Goal: Task Accomplishment & Management: Manage account settings

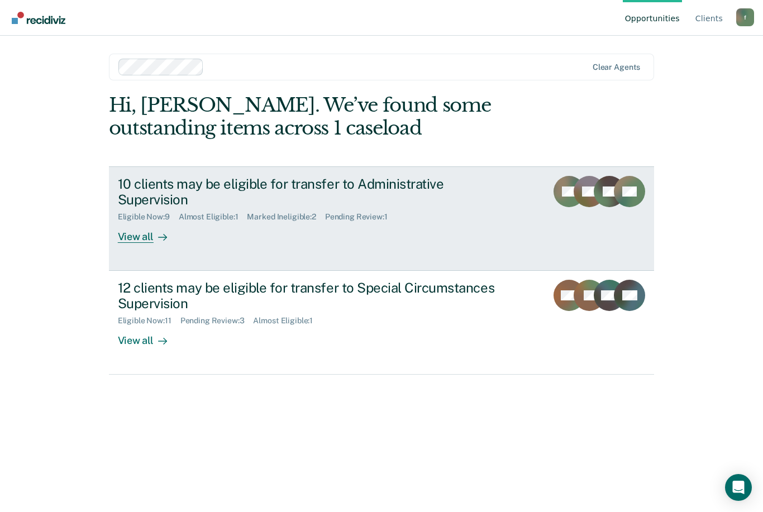
click at [332, 203] on div "10 clients may be eligible for transfer to Administrative Supervision" at bounding box center [314, 192] width 392 height 32
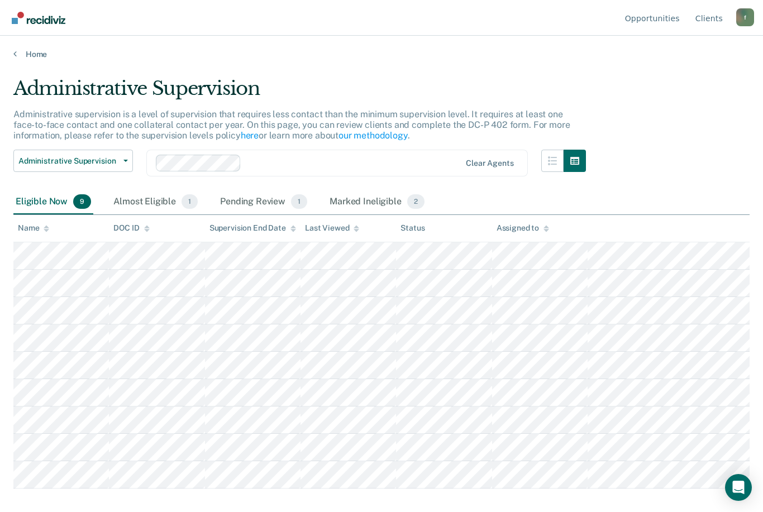
scroll to position [36, 0]
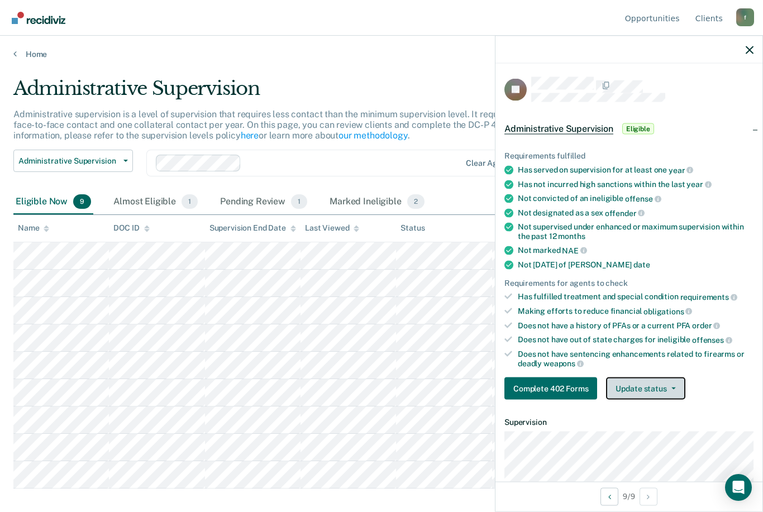
click at [669, 383] on button "Update status" at bounding box center [645, 389] width 79 height 22
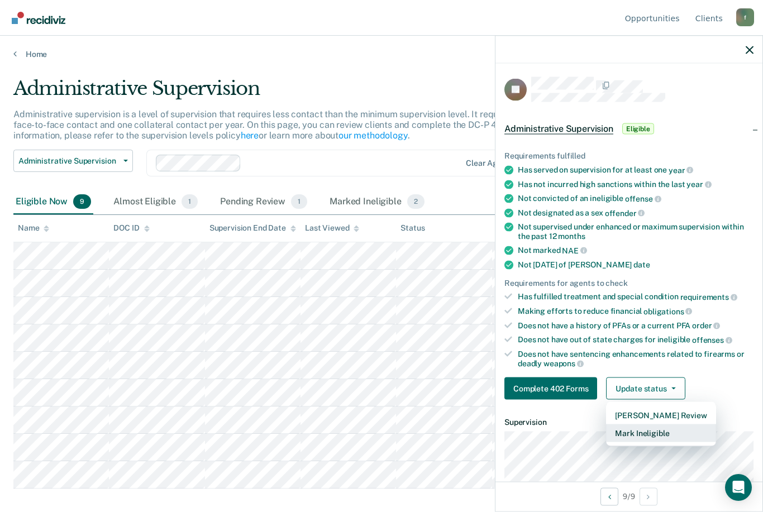
click at [665, 426] on button "Mark Ineligible" at bounding box center [660, 434] width 109 height 18
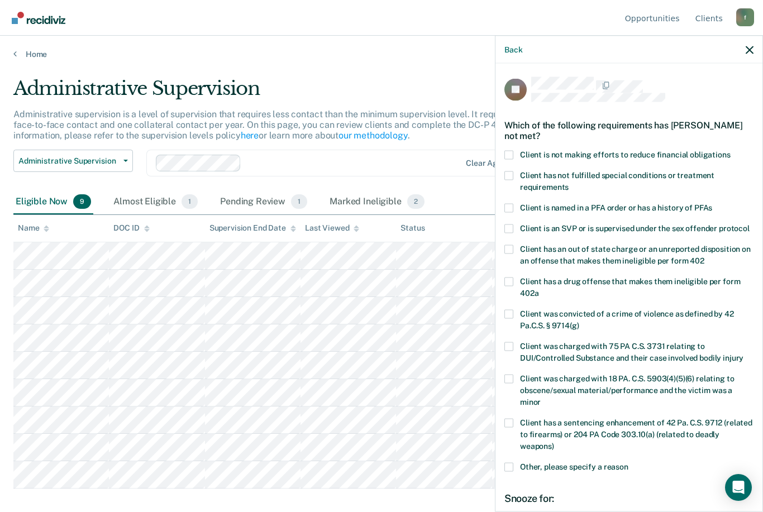
click at [564, 151] on span "Client is not making efforts to reduce financial obligations" at bounding box center [625, 154] width 211 height 9
click at [731, 150] on input "Client is not making efforts to reduce financial obligations" at bounding box center [731, 150] width 0 height 0
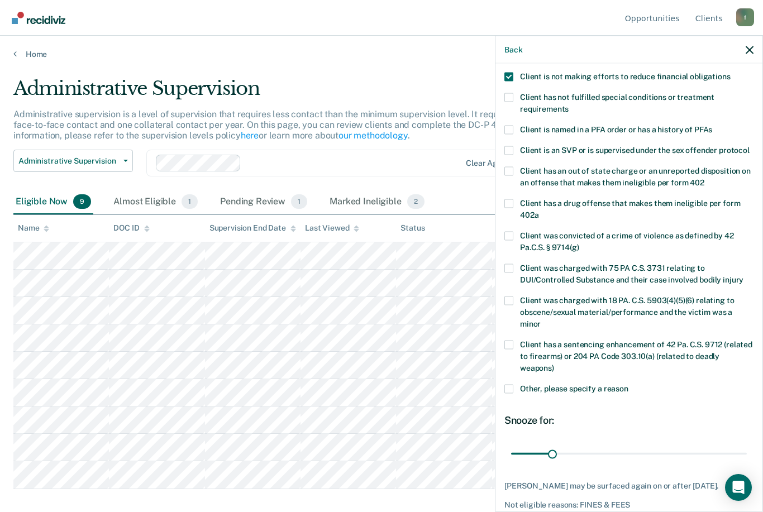
scroll to position [78, 0]
drag, startPoint x: 555, startPoint y: 439, endPoint x: 628, endPoint y: 440, distance: 73.2
type input "90"
click at [628, 445] on input "range" at bounding box center [629, 455] width 236 height 20
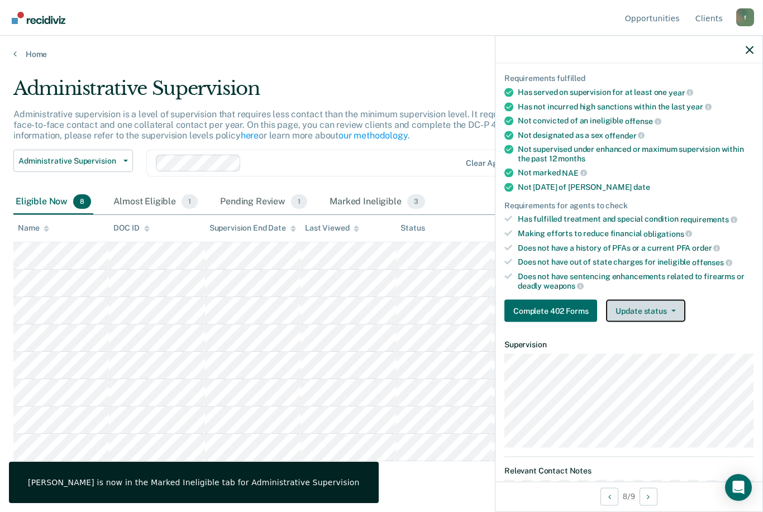
click at [675, 306] on button "Update status" at bounding box center [645, 311] width 79 height 22
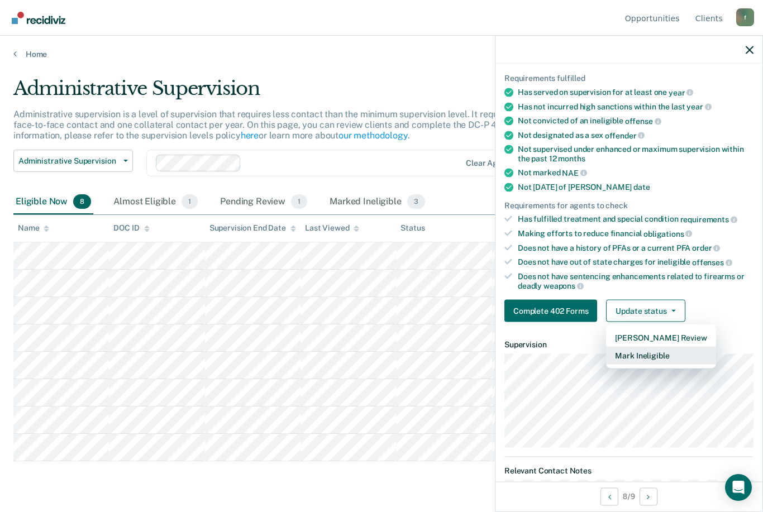
click at [654, 351] on button "Mark Ineligible" at bounding box center [660, 356] width 109 height 18
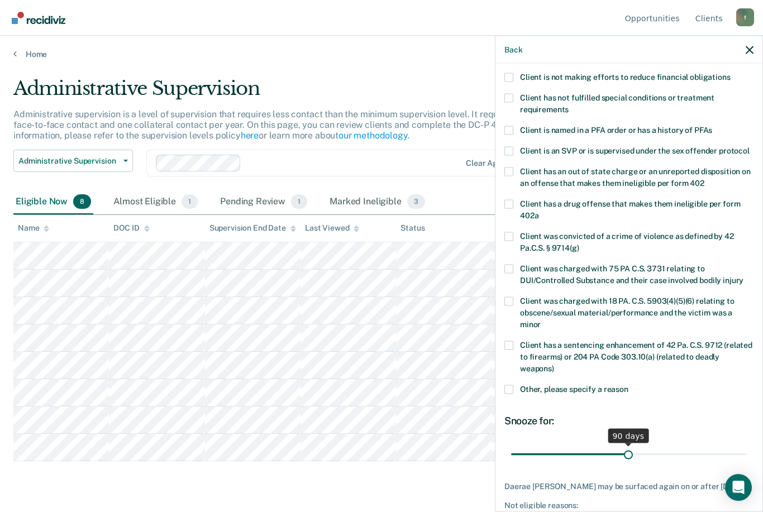
drag, startPoint x: 557, startPoint y: 436, endPoint x: 628, endPoint y: 437, distance: 71.5
type input "90"
click at [628, 445] on input "range" at bounding box center [629, 455] width 236 height 20
click at [597, 482] on div "Daerae [PERSON_NAME] may be surfaced again on or after [DATE]. Not eligible rea…" at bounding box center [628, 496] width 249 height 28
click at [610, 482] on div "Daerae [PERSON_NAME] may be surfaced again on or after [DATE]." at bounding box center [628, 486] width 249 height 9
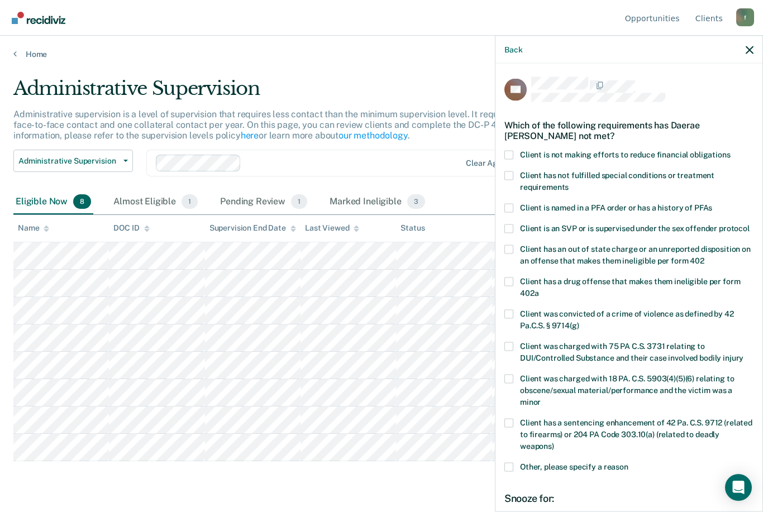
scroll to position [0, 0]
click at [513, 156] on label "Client is not making efforts to reduce financial obligations" at bounding box center [628, 156] width 249 height 12
click at [731, 150] on input "Client is not making efforts to reduce financial obligations" at bounding box center [731, 150] width 0 height 0
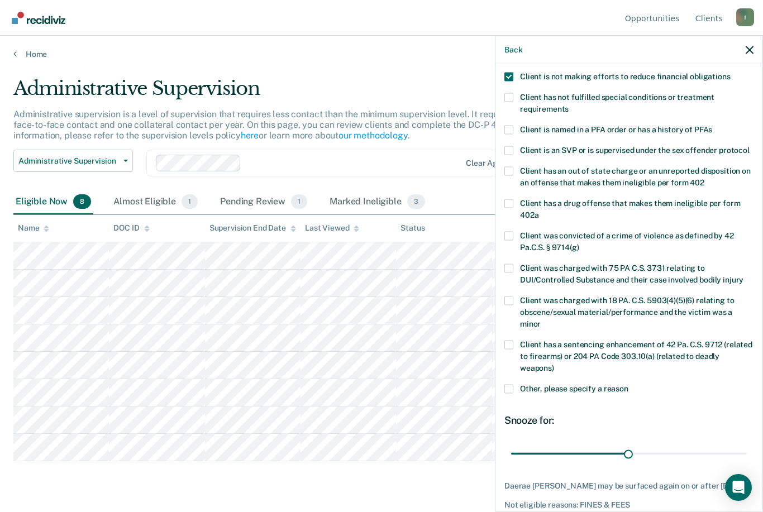
scroll to position [78, 0]
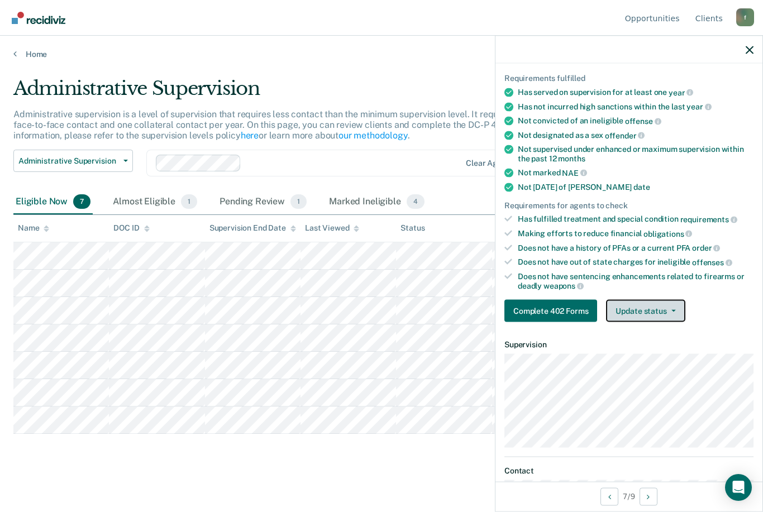
click at [656, 306] on button "Update status" at bounding box center [645, 311] width 79 height 22
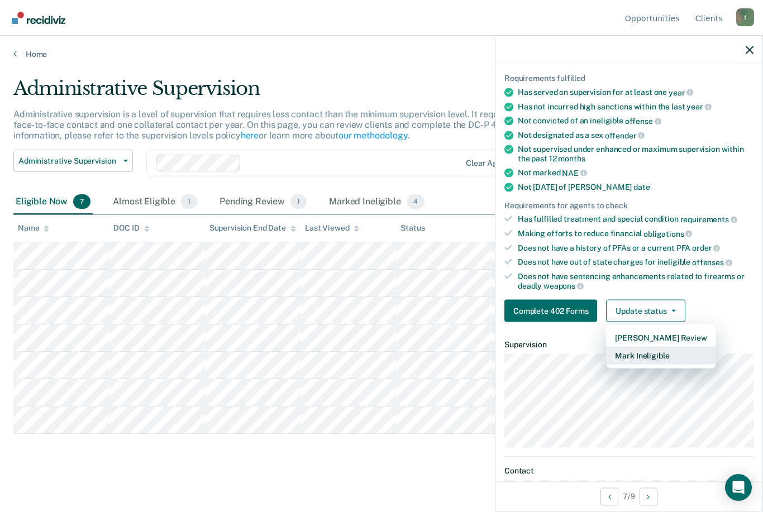
click at [656, 347] on button "Mark Ineligible" at bounding box center [660, 356] width 109 height 18
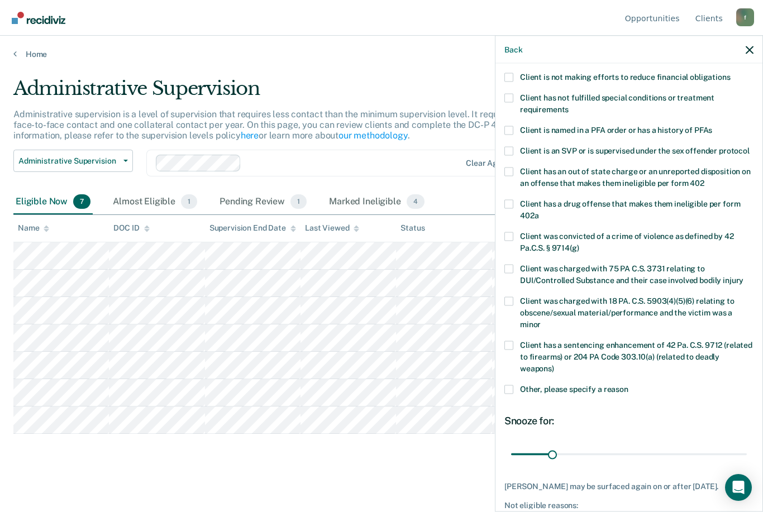
click at [512, 365] on div "Client has a sentencing enhancement of 42 Pa. C.S. 9712 (related to firearms) o…" at bounding box center [628, 363] width 249 height 44
click at [511, 385] on span at bounding box center [508, 389] width 9 height 9
click at [628, 385] on input "Other, please specify a reason" at bounding box center [628, 385] width 0 height 0
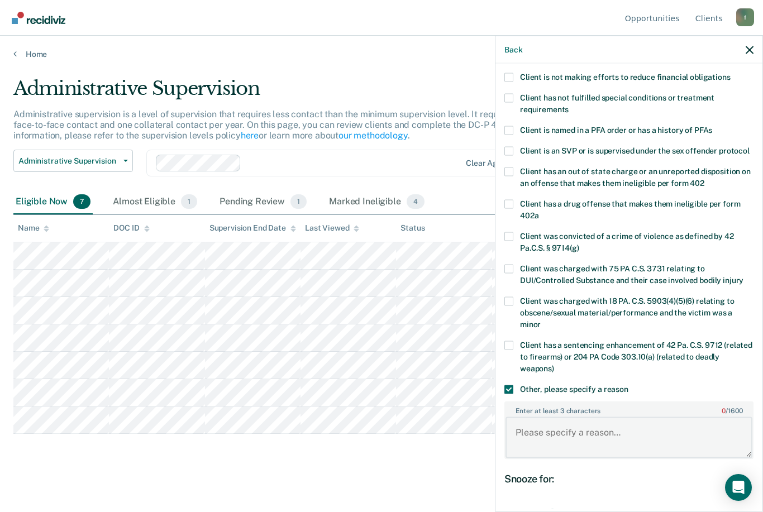
click at [568, 417] on textarea "Enter at least 3 characters 0 / 1600" at bounding box center [629, 437] width 247 height 41
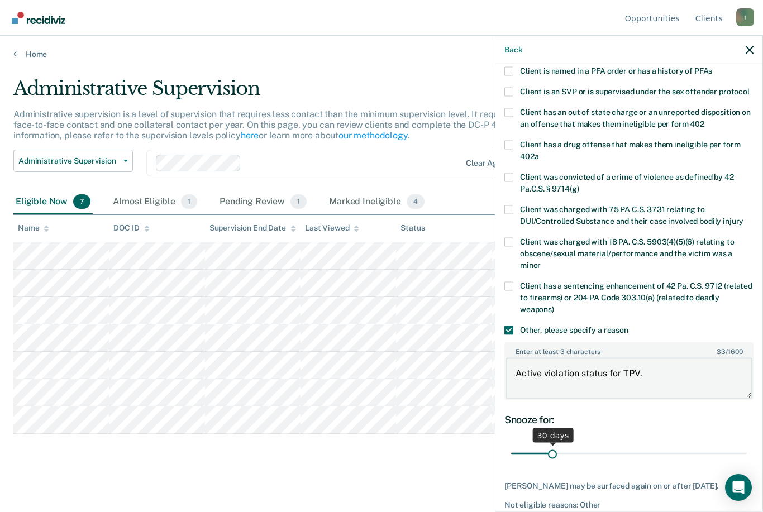
scroll to position [136, 0]
type textarea "Active violation status for TPV."
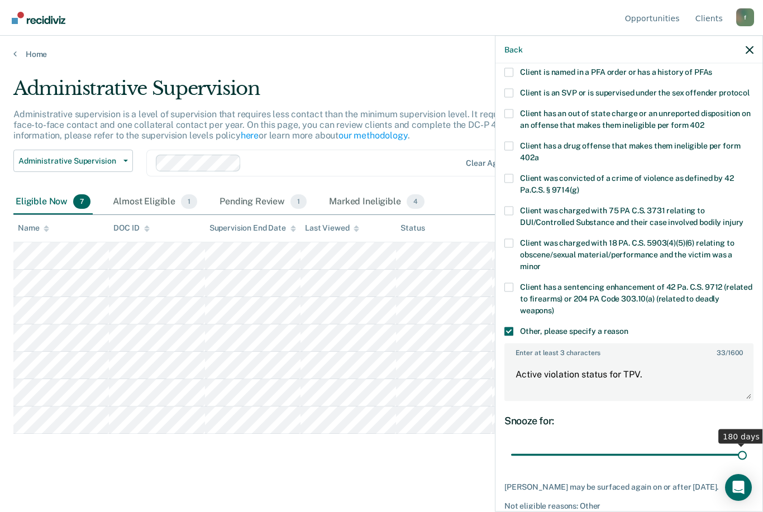
drag, startPoint x: 556, startPoint y: 442, endPoint x: 721, endPoint y: 434, distance: 165.0
type input "180"
click at [752, 445] on div "180 days" at bounding box center [628, 455] width 249 height 20
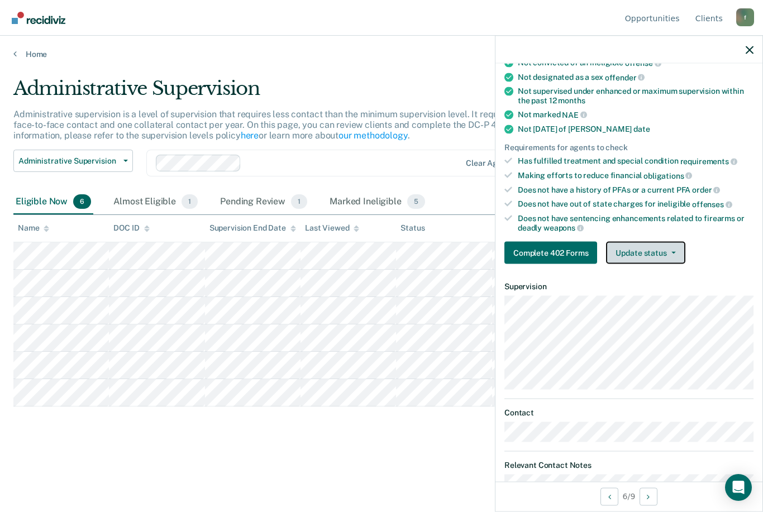
click at [659, 246] on button "Update status" at bounding box center [645, 253] width 79 height 22
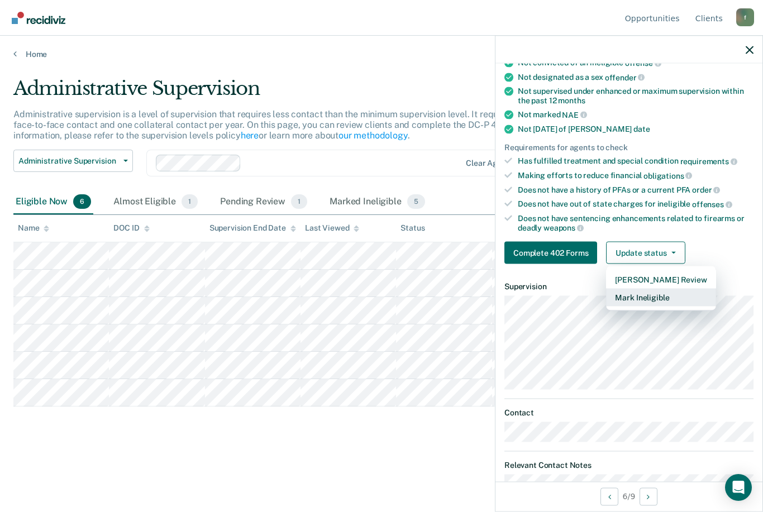
click at [660, 297] on button "Mark Ineligible" at bounding box center [660, 298] width 109 height 18
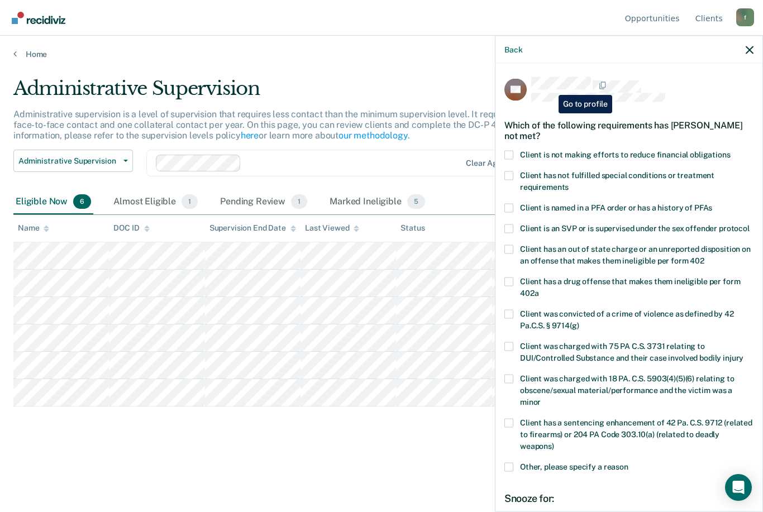
scroll to position [0, 0]
click at [554, 156] on span "Client is not making efforts to reduce financial obligations" at bounding box center [625, 154] width 211 height 9
click at [731, 150] on input "Client is not making efforts to reduce financial obligations" at bounding box center [731, 150] width 0 height 0
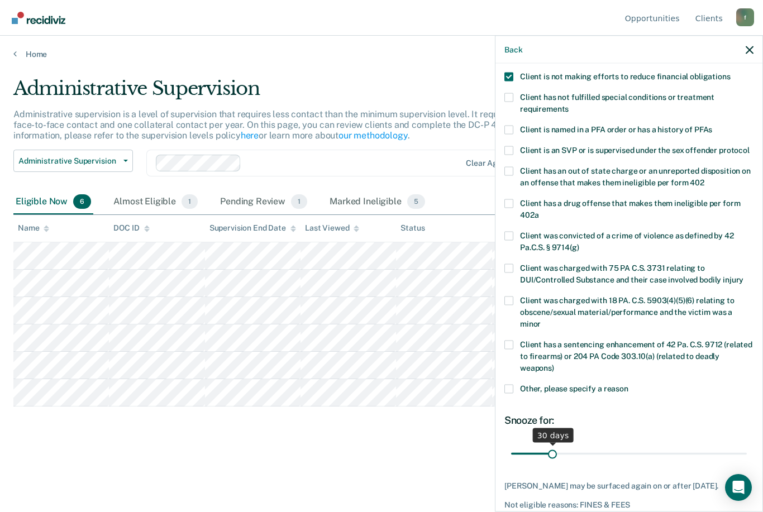
scroll to position [78, 0]
drag, startPoint x: 556, startPoint y: 442, endPoint x: 668, endPoint y: 437, distance: 111.8
type input "121"
click at [668, 445] on input "range" at bounding box center [629, 455] width 236 height 20
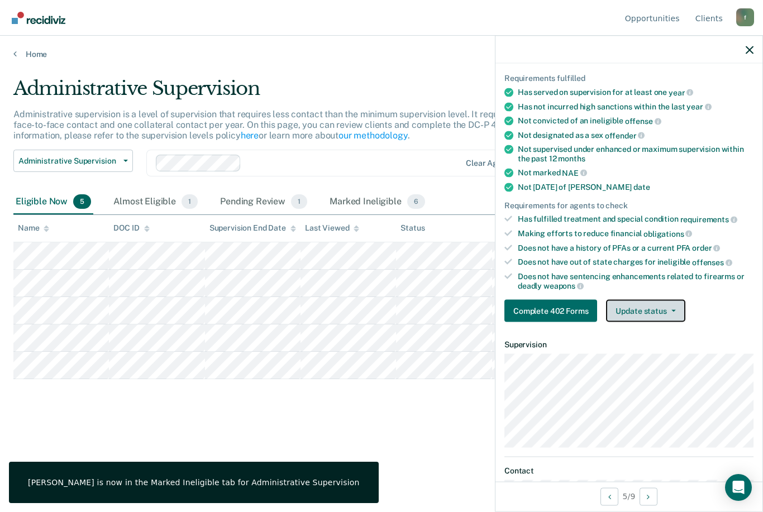
click at [634, 306] on button "Update status" at bounding box center [645, 311] width 79 height 22
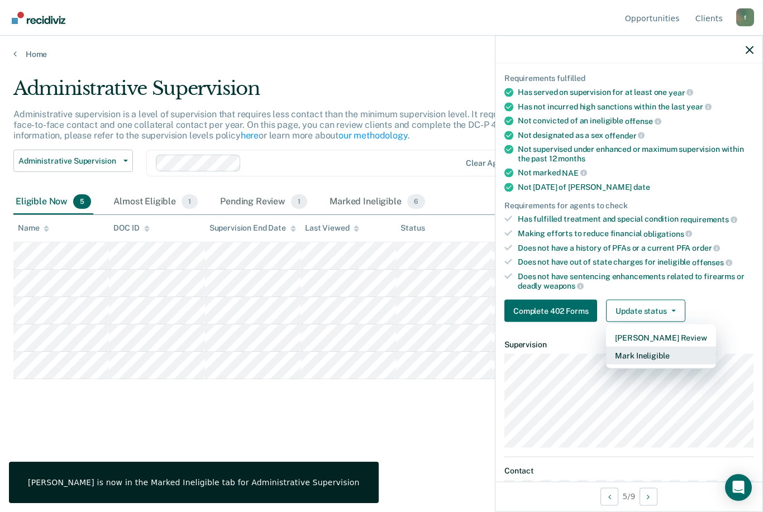
click at [652, 350] on button "Mark Ineligible" at bounding box center [660, 356] width 109 height 18
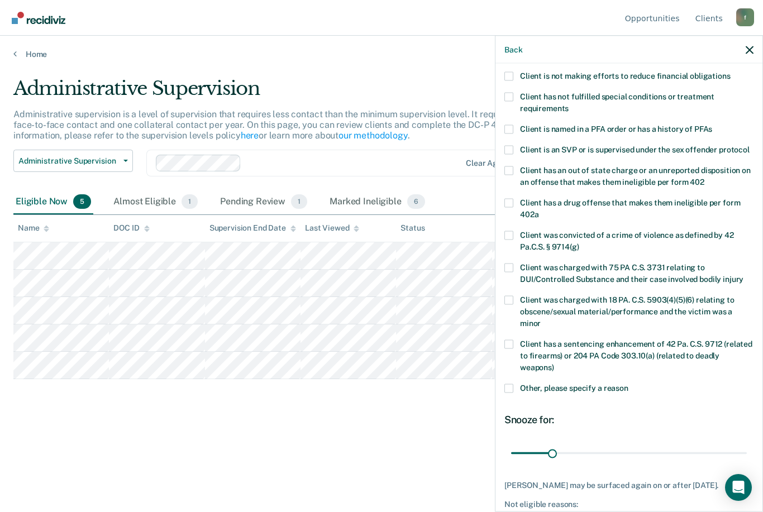
scroll to position [65, 0]
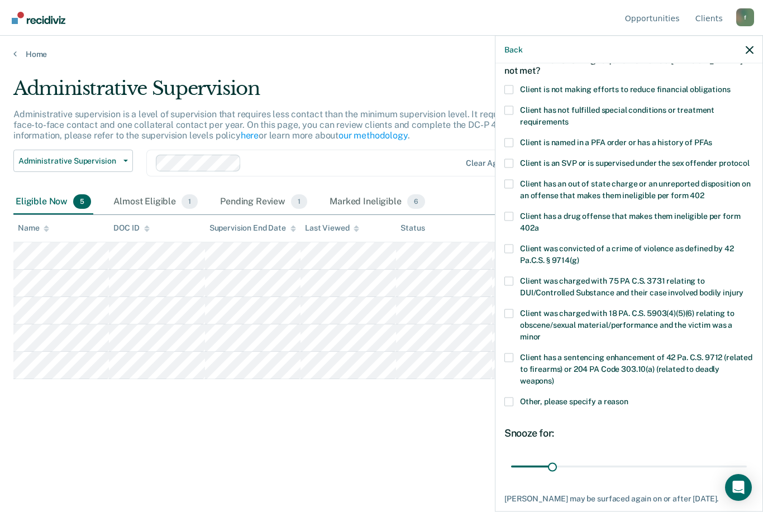
click at [537, 86] on span "Client is not making efforts to reduce financial obligations" at bounding box center [625, 88] width 211 height 9
click at [731, 85] on input "Client is not making efforts to reduce financial obligations" at bounding box center [731, 85] width 0 height 0
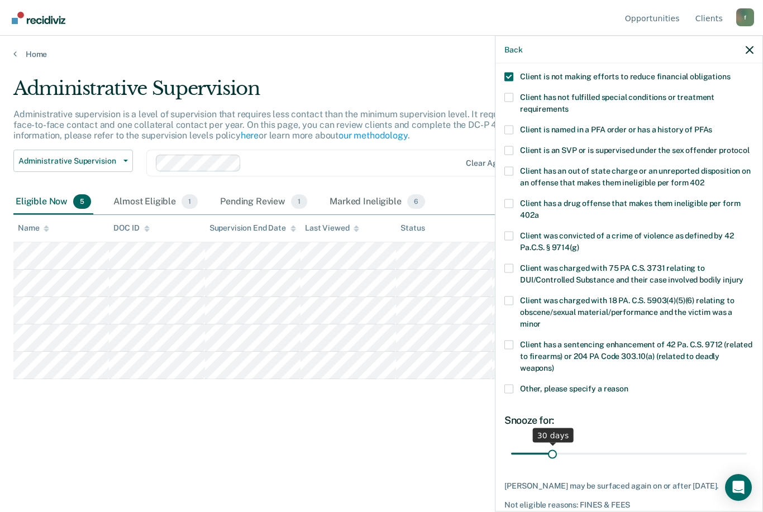
scroll to position [78, 0]
drag, startPoint x: 551, startPoint y: 440, endPoint x: 666, endPoint y: 436, distance: 114.6
type input "120"
click at [666, 445] on input "range" at bounding box center [629, 455] width 236 height 20
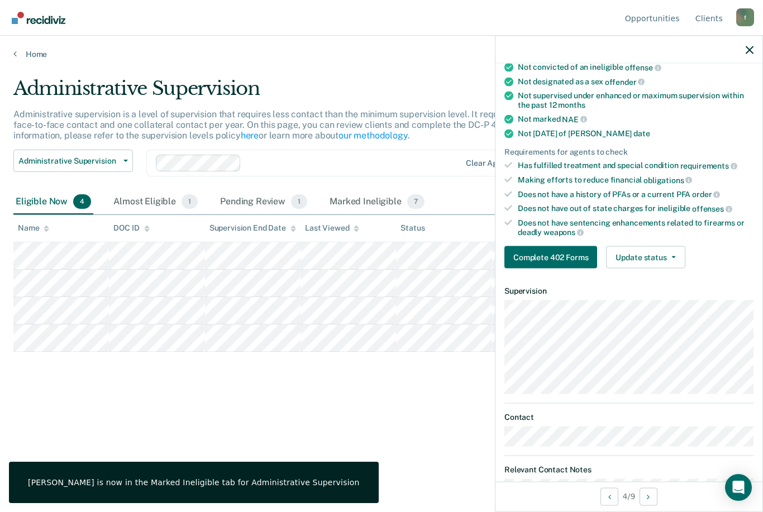
scroll to position [135, 0]
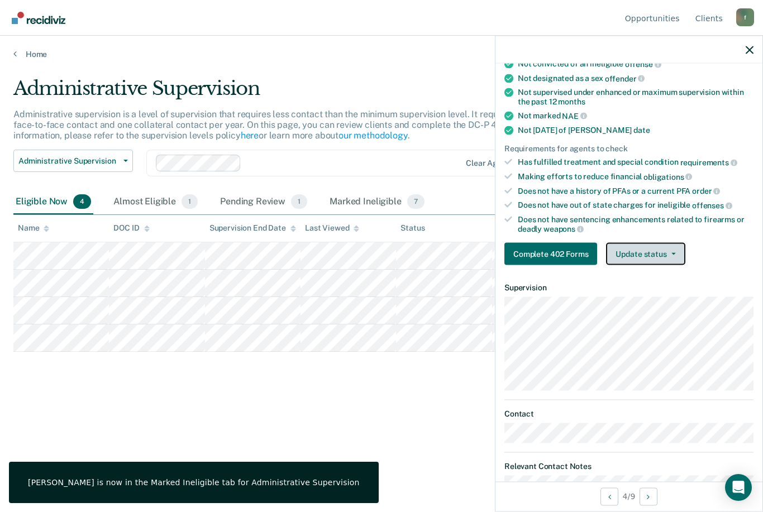
click at [665, 253] on button "Update status" at bounding box center [645, 254] width 79 height 22
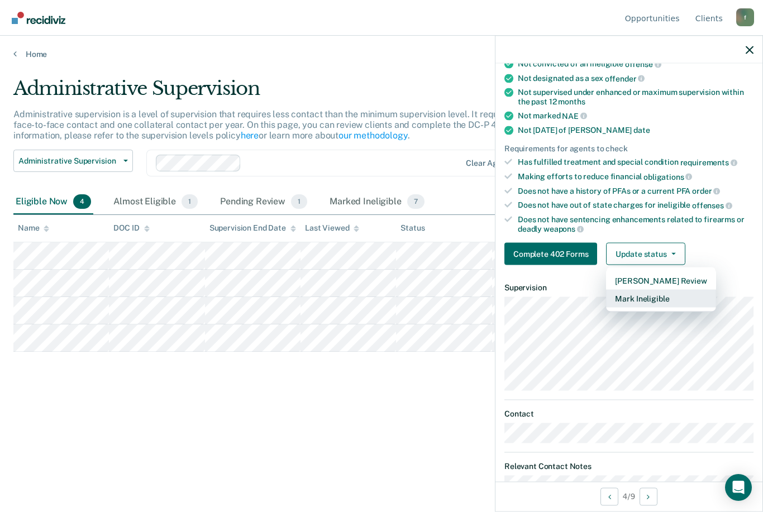
click at [648, 291] on button "Mark Ineligible" at bounding box center [660, 299] width 109 height 18
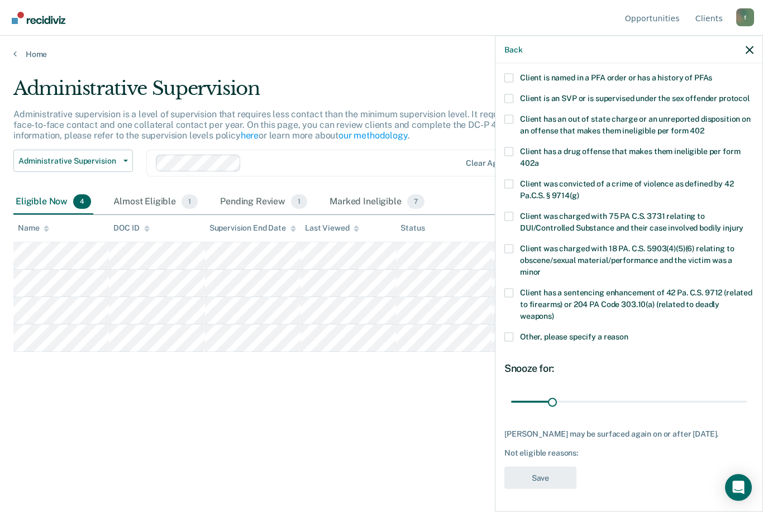
scroll to position [78, 0]
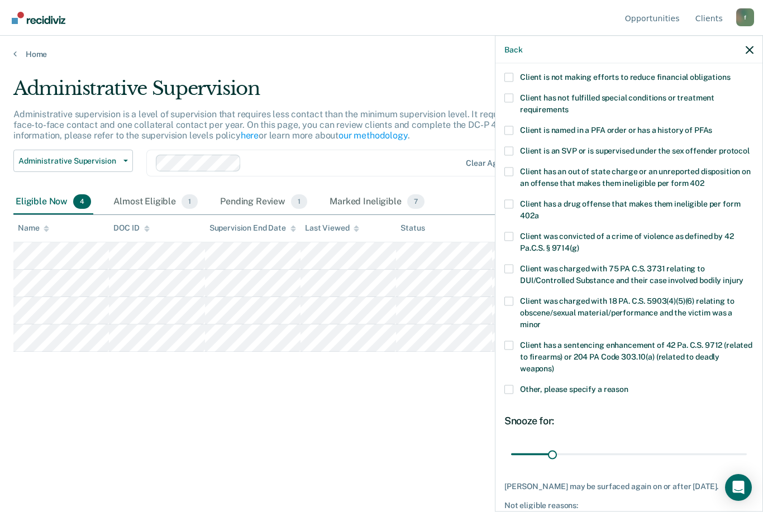
click at [575, 76] on span "Client is not making efforts to reduce financial obligations" at bounding box center [625, 76] width 211 height 9
click at [731, 73] on input "Client is not making efforts to reduce financial obligations" at bounding box center [731, 73] width 0 height 0
drag, startPoint x: 561, startPoint y: 440, endPoint x: 665, endPoint y: 442, distance: 103.9
click at [665, 445] on input "range" at bounding box center [629, 455] width 236 height 20
type input "121"
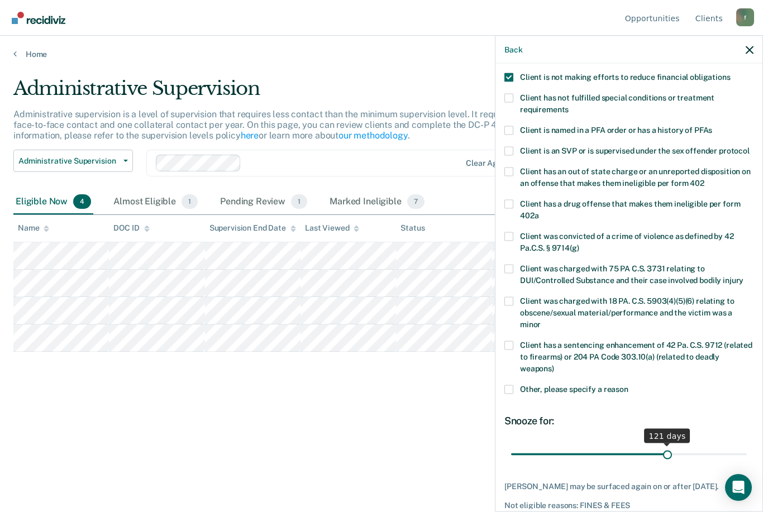
click at [668, 445] on input "range" at bounding box center [629, 455] width 236 height 20
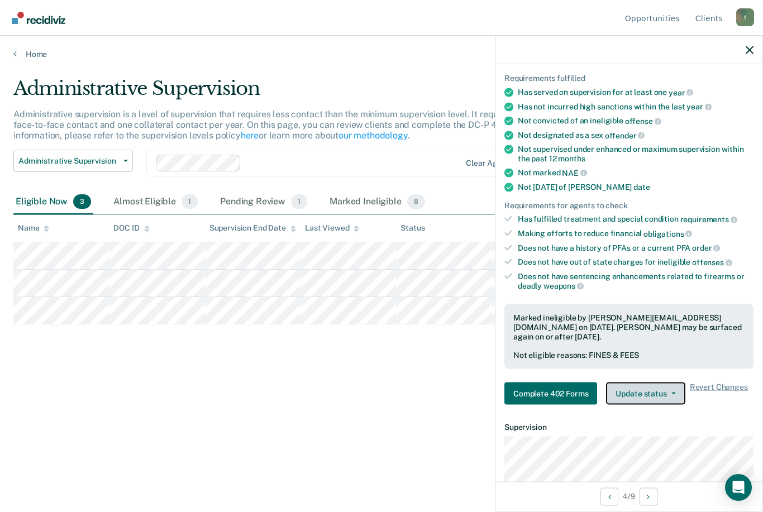
click at [656, 383] on button "Update status" at bounding box center [645, 394] width 79 height 22
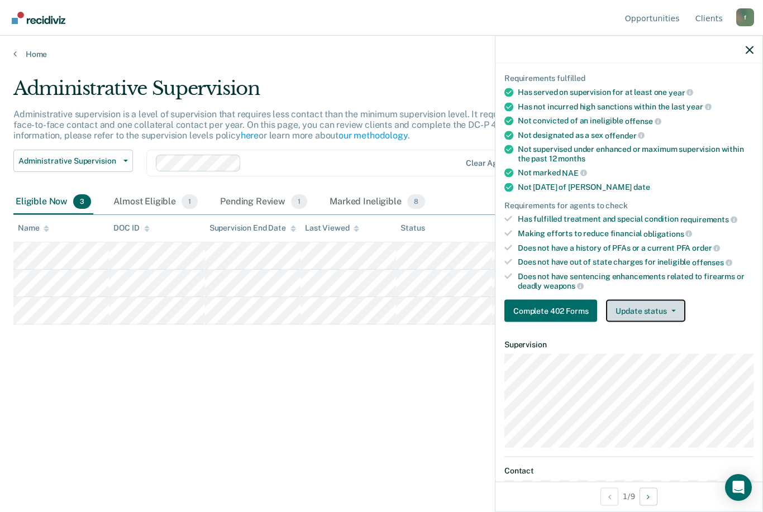
click at [652, 300] on button "Update status" at bounding box center [645, 311] width 79 height 22
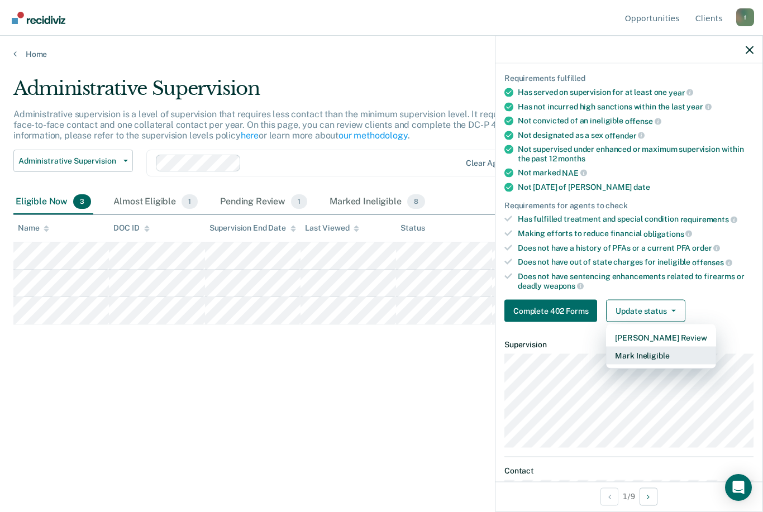
click at [644, 351] on button "Mark Ineligible" at bounding box center [660, 356] width 109 height 18
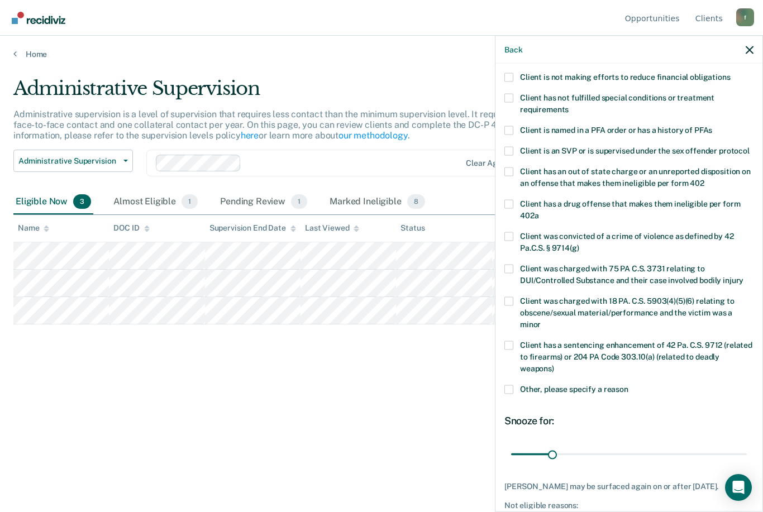
click at [550, 79] on span "Client is not making efforts to reduce financial obligations" at bounding box center [625, 76] width 211 height 9
click at [731, 73] on input "Client is not making efforts to reduce financial obligations" at bounding box center [731, 73] width 0 height 0
drag, startPoint x: 556, startPoint y: 443, endPoint x: 668, endPoint y: 437, distance: 111.9
type input "121"
click at [668, 445] on input "range" at bounding box center [629, 455] width 236 height 20
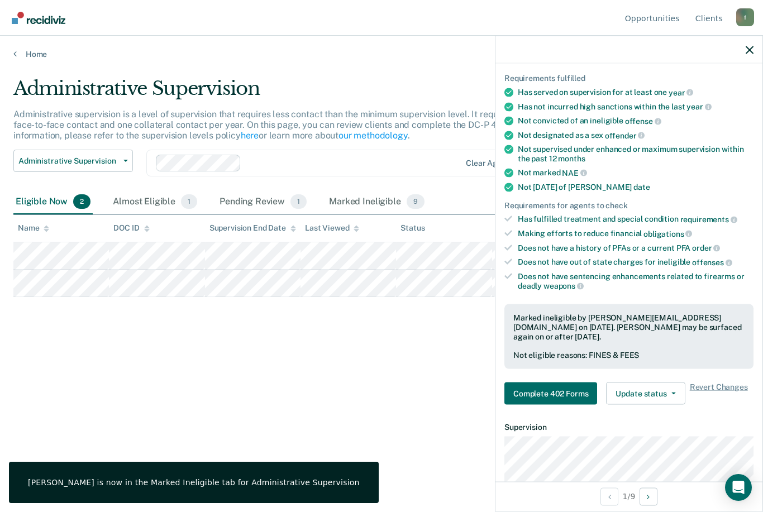
scroll to position [0, 0]
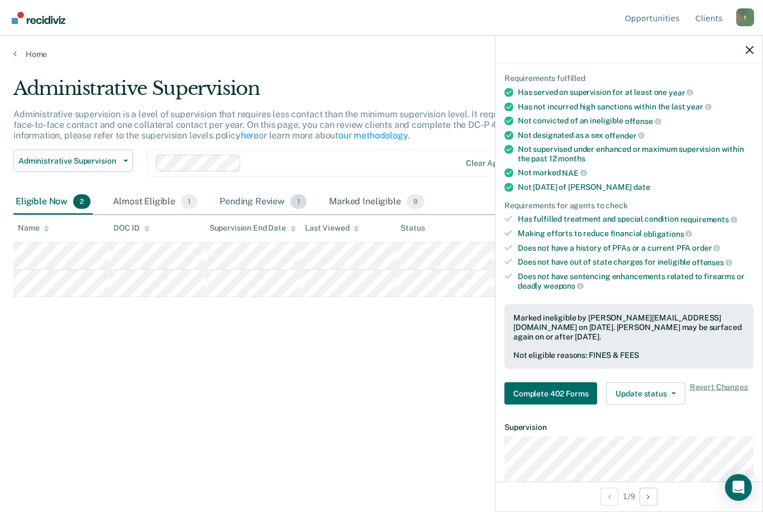
click at [254, 200] on div "Pending Review 1" at bounding box center [263, 202] width 92 height 25
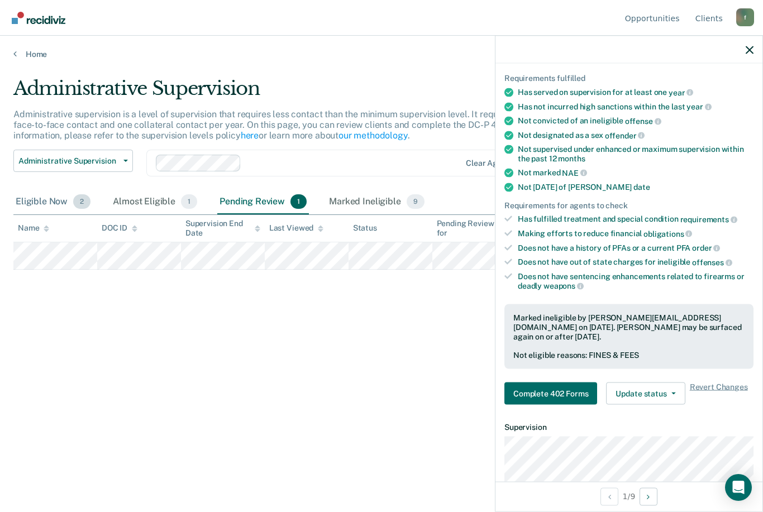
click at [40, 202] on div "Eligible Now 2" at bounding box center [52, 202] width 79 height 25
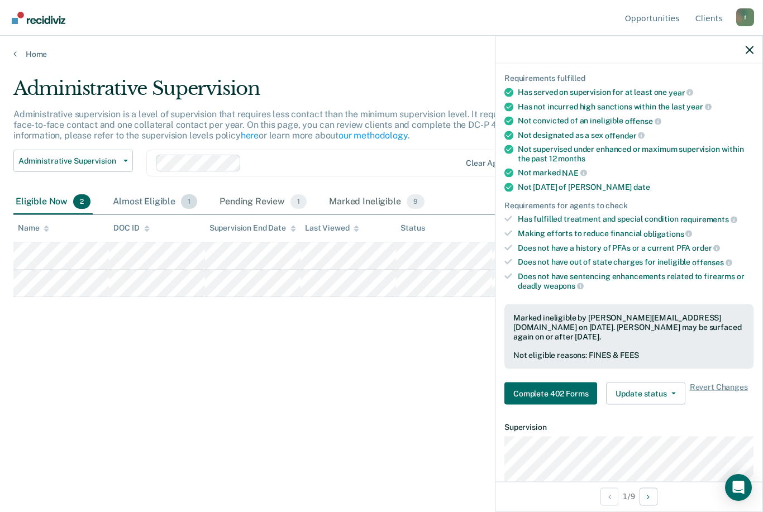
click at [150, 196] on div "Almost Eligible 1" at bounding box center [155, 202] width 89 height 25
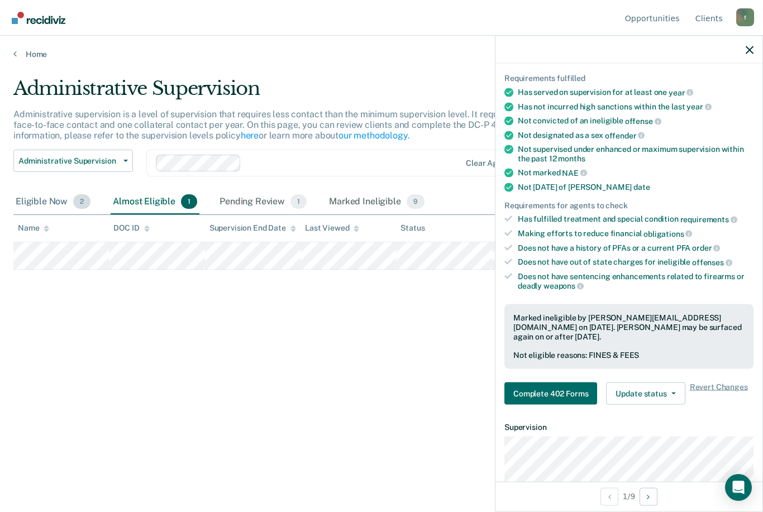
click at [27, 197] on div "Eligible Now 2" at bounding box center [52, 202] width 79 height 25
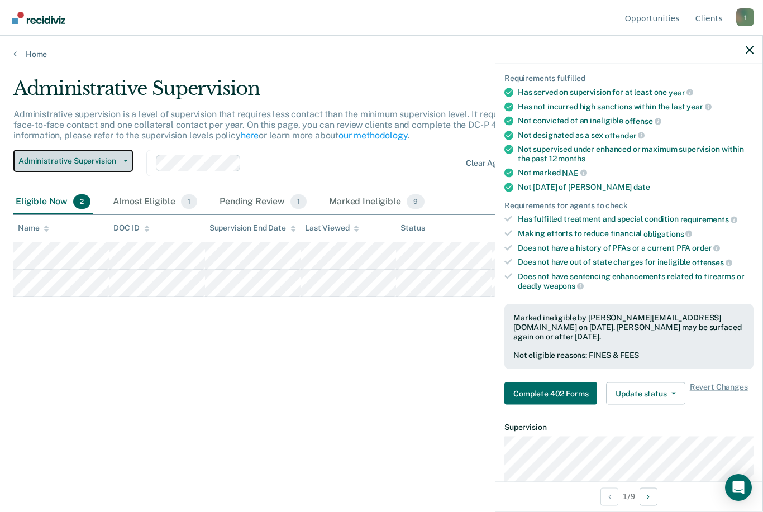
click at [115, 161] on span "Administrative Supervision" at bounding box center [68, 160] width 101 height 9
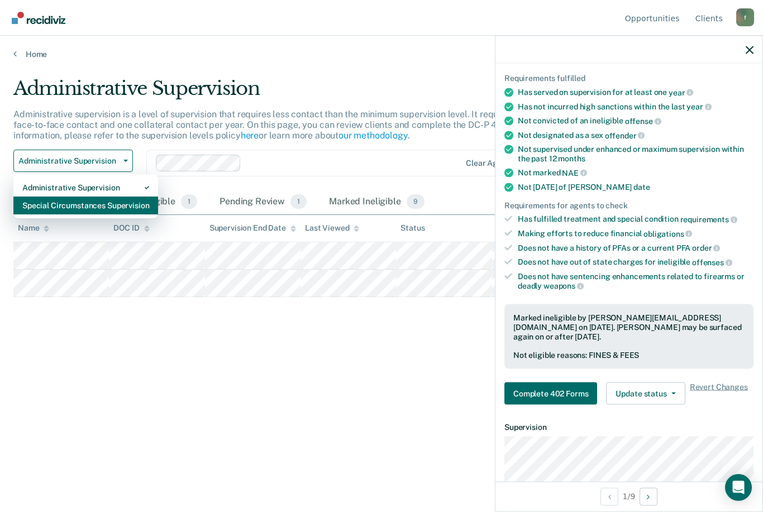
click at [93, 204] on div "Special Circumstances Supervision" at bounding box center [85, 206] width 127 height 18
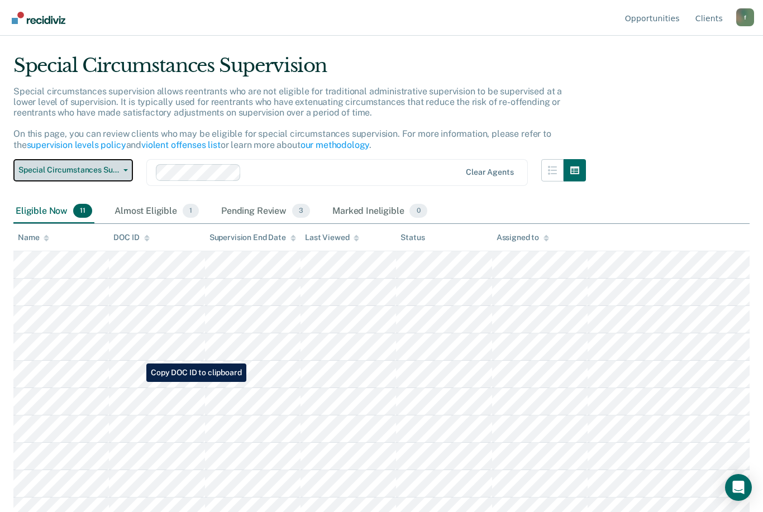
scroll to position [26, 0]
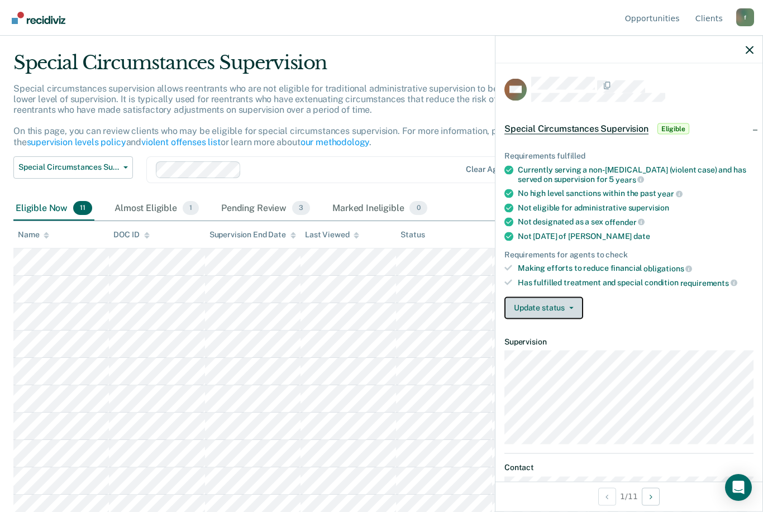
click at [541, 304] on button "Update status" at bounding box center [543, 308] width 79 height 22
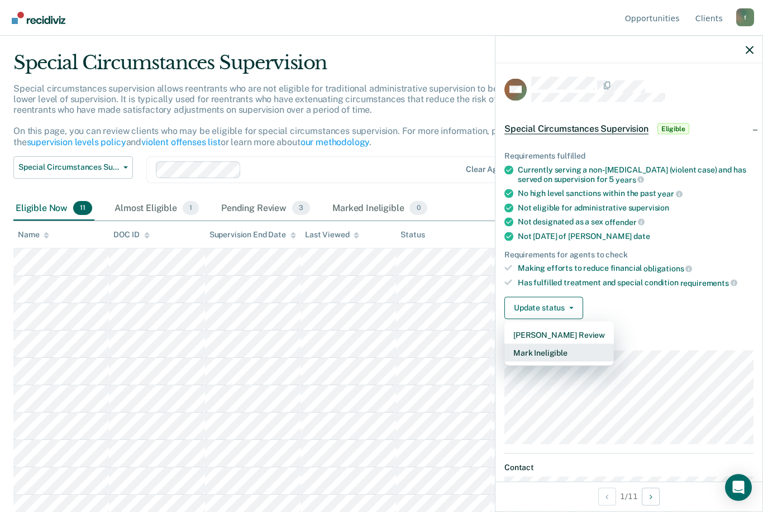
click at [552, 344] on button "Mark Ineligible" at bounding box center [558, 353] width 109 height 18
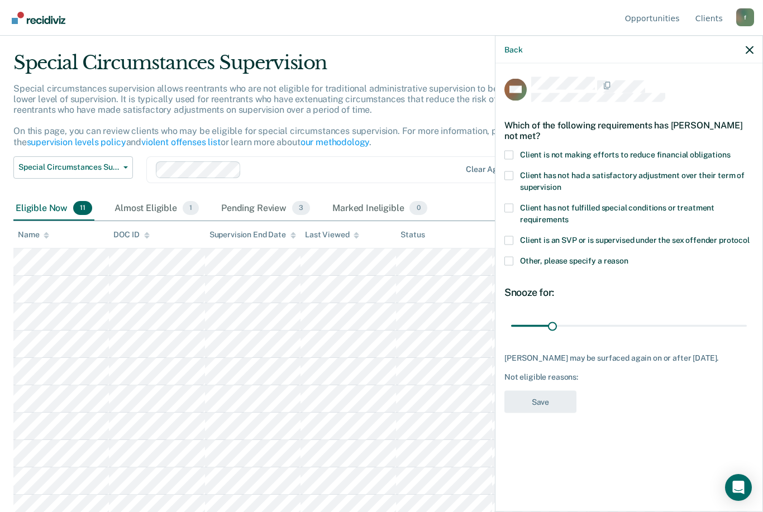
click at [537, 150] on span "Client is not making efforts to reduce financial obligations" at bounding box center [625, 154] width 211 height 9
click at [731, 150] on input "Client is not making efforts to reduce financial obligations" at bounding box center [731, 150] width 0 height 0
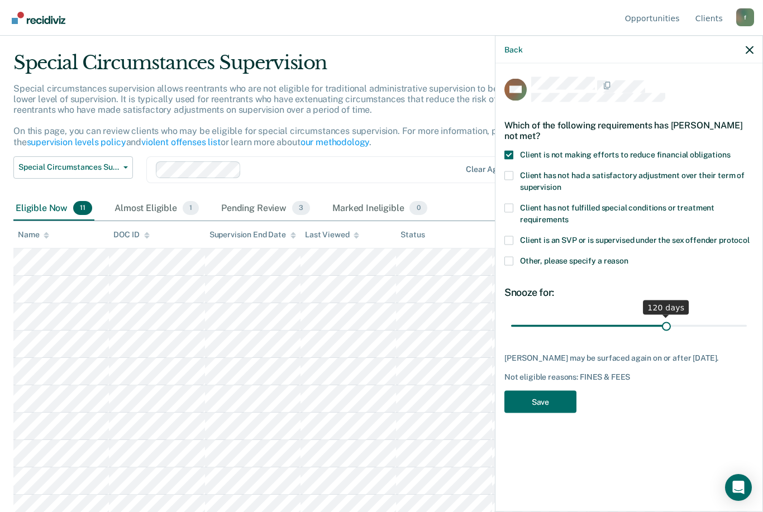
drag, startPoint x: 564, startPoint y: 325, endPoint x: 667, endPoint y: 325, distance: 102.8
type input "120"
click at [667, 325] on input "range" at bounding box center [629, 326] width 236 height 20
click at [512, 411] on div "DM Which of the following requirements has [PERSON_NAME] not met? Client is not…" at bounding box center [628, 248] width 249 height 343
click at [527, 399] on button "Save" at bounding box center [540, 401] width 72 height 23
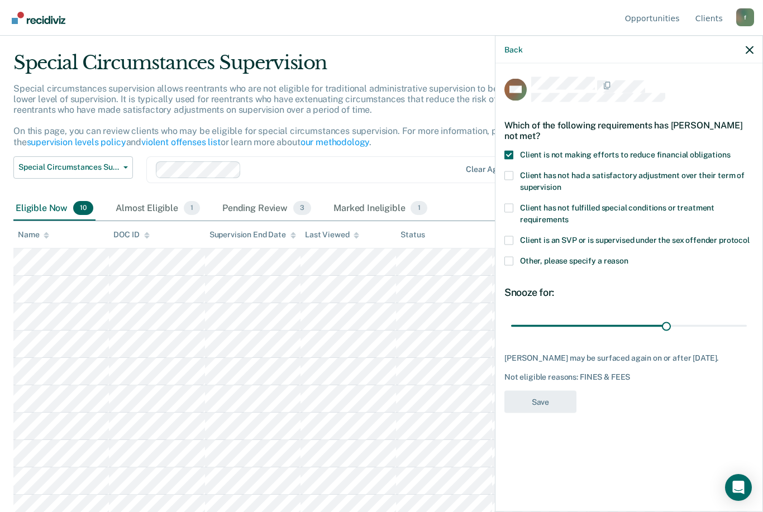
scroll to position [0, 0]
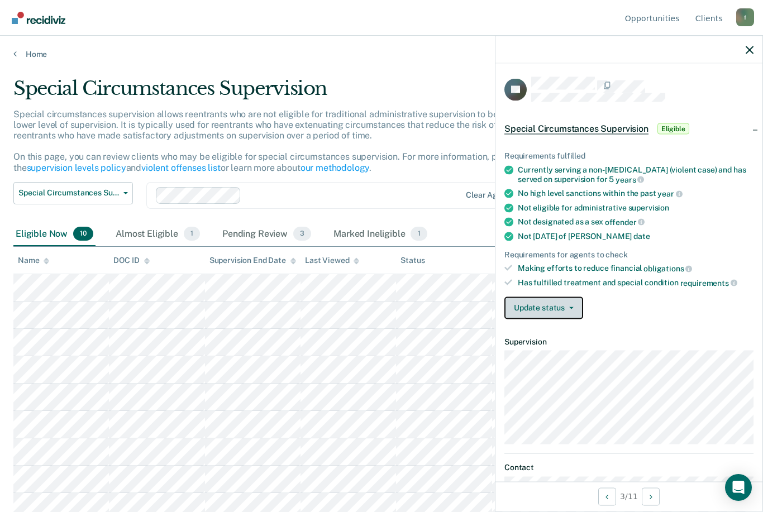
click at [556, 305] on button "Update status" at bounding box center [543, 308] width 79 height 22
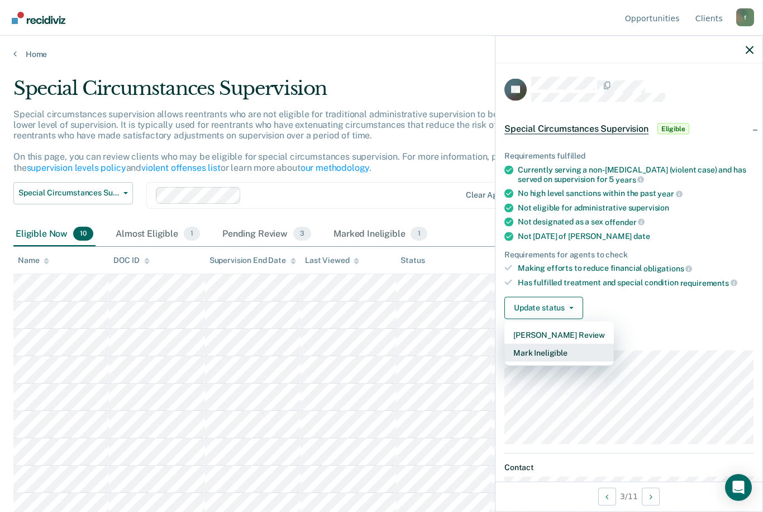
click at [560, 344] on button "Mark Ineligible" at bounding box center [558, 353] width 109 height 18
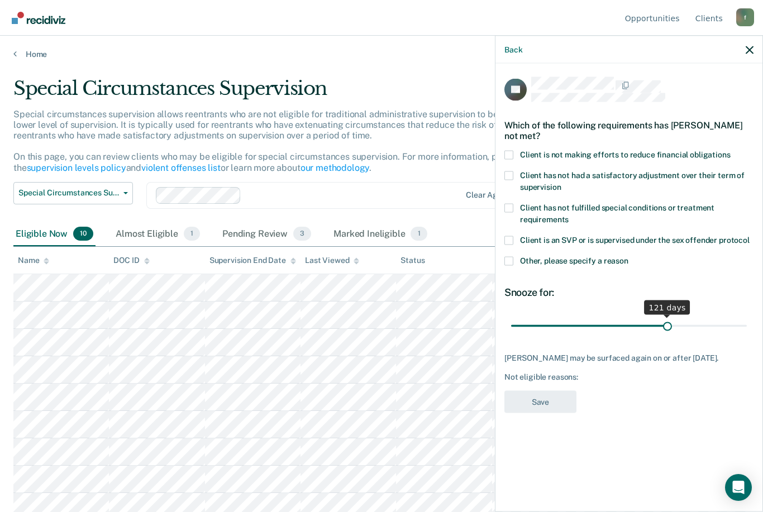
drag, startPoint x: 556, startPoint y: 322, endPoint x: 668, endPoint y: 321, distance: 111.7
type input "121"
click at [668, 321] on input "range" at bounding box center [629, 326] width 236 height 20
click at [508, 145] on div "Which of the following requirements has [PERSON_NAME] not met?" at bounding box center [628, 130] width 249 height 39
click at [509, 153] on span at bounding box center [508, 154] width 9 height 9
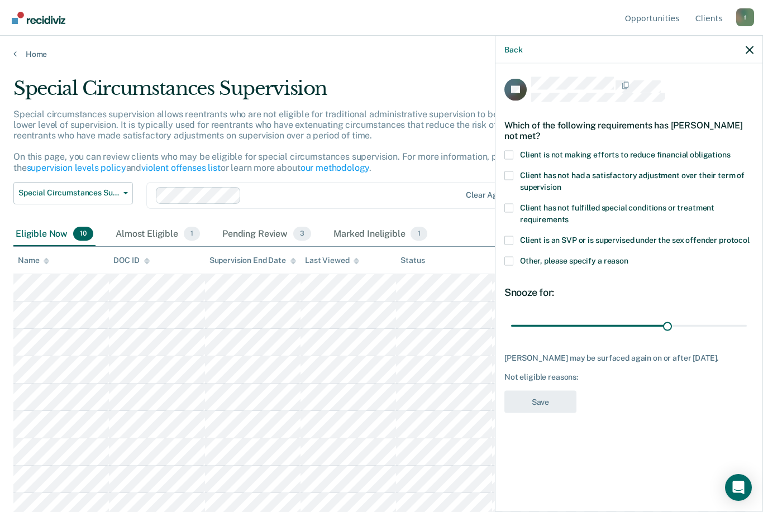
click at [731, 150] on input "Client is not making efforts to reduce financial obligations" at bounding box center [731, 150] width 0 height 0
click at [537, 402] on button "Save" at bounding box center [540, 401] width 72 height 23
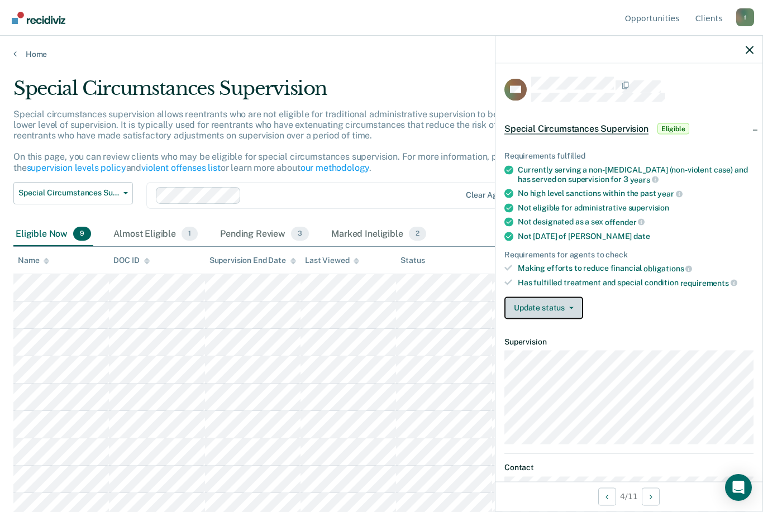
click at [557, 306] on button "Update status" at bounding box center [543, 308] width 79 height 22
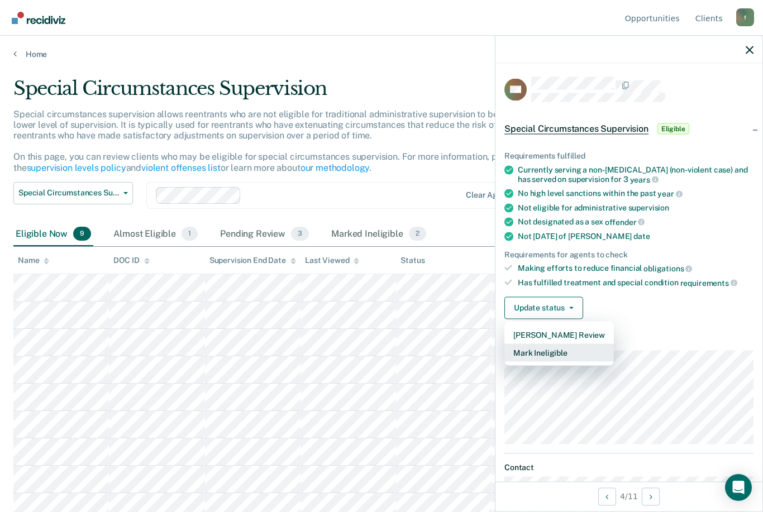
click at [585, 345] on button "Mark Ineligible" at bounding box center [558, 353] width 109 height 18
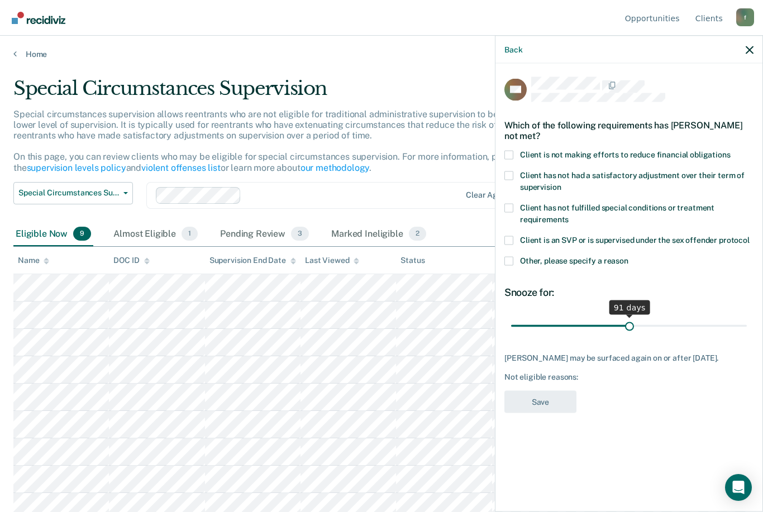
drag, startPoint x: 552, startPoint y: 321, endPoint x: 630, endPoint y: 324, distance: 77.7
type input "91"
click at [630, 324] on input "range" at bounding box center [629, 326] width 236 height 20
click at [511, 153] on span at bounding box center [508, 154] width 9 height 9
click at [731, 150] on input "Client is not making efforts to reduce financial obligations" at bounding box center [731, 150] width 0 height 0
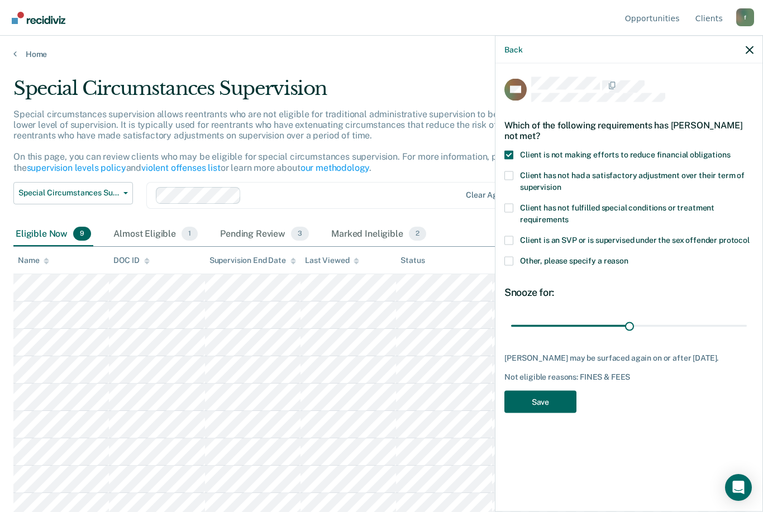
click at [549, 393] on button "Save" at bounding box center [540, 401] width 72 height 23
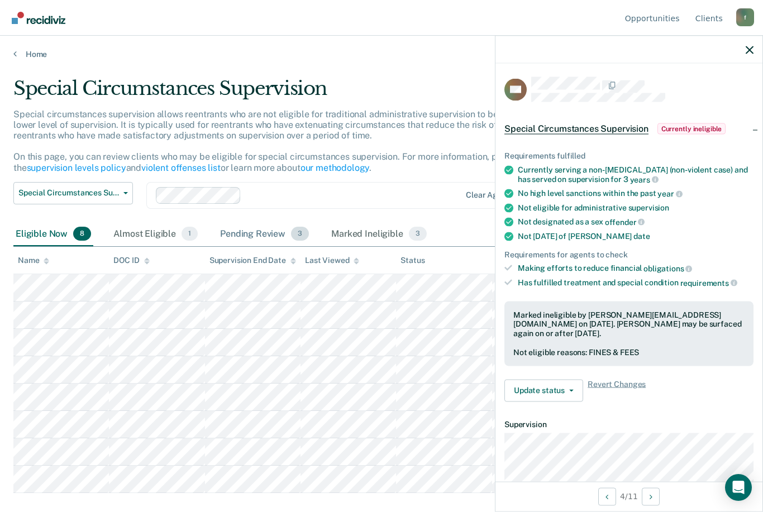
click at [262, 232] on div "Pending Review 3" at bounding box center [264, 234] width 93 height 25
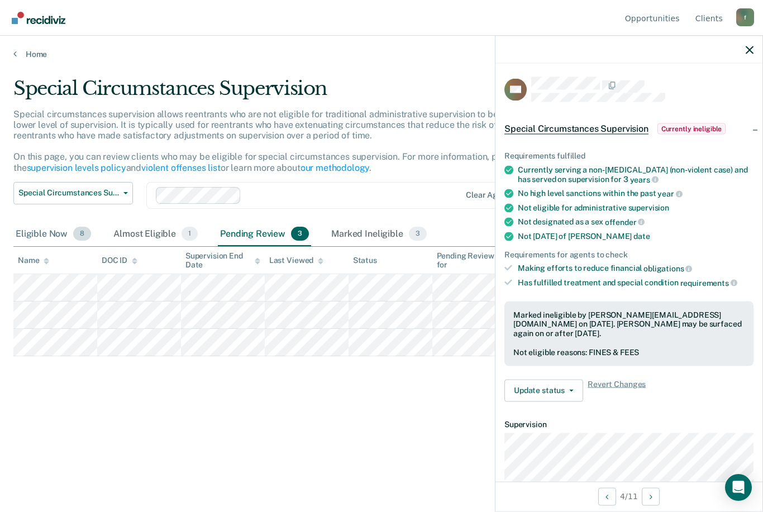
click at [41, 234] on div "Eligible Now 8" at bounding box center [53, 234] width 80 height 25
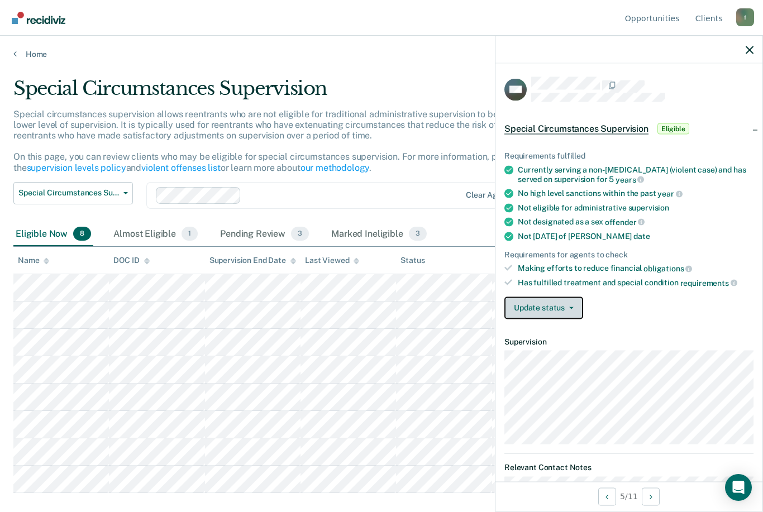
click at [544, 304] on button "Update status" at bounding box center [543, 308] width 79 height 22
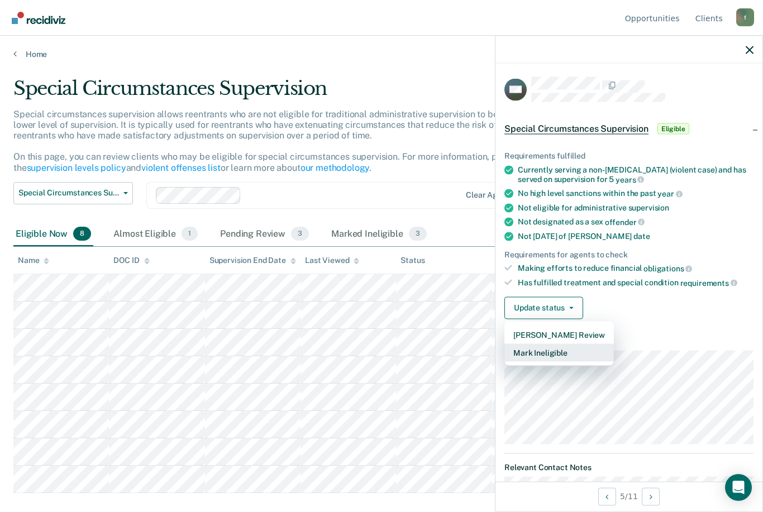
click at [572, 353] on button "Mark Ineligible" at bounding box center [558, 353] width 109 height 18
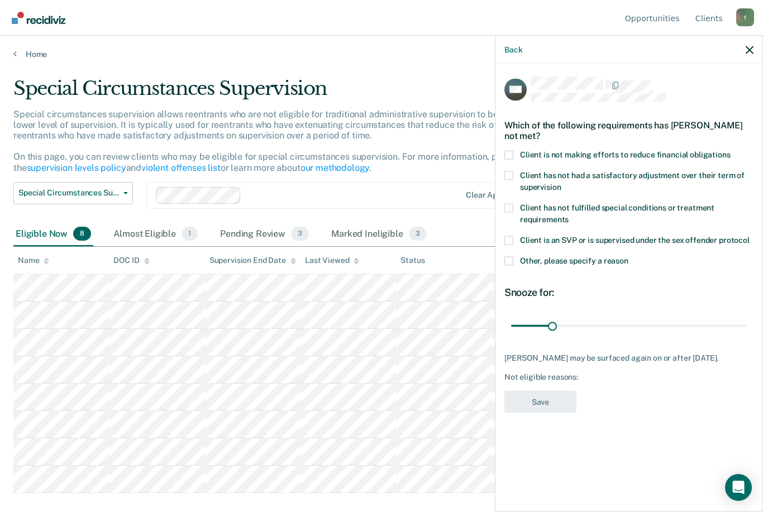
click at [512, 151] on span at bounding box center [508, 154] width 9 height 9
click at [731, 150] on input "Client is not making efforts to reduce financial obligations" at bounding box center [731, 150] width 0 height 0
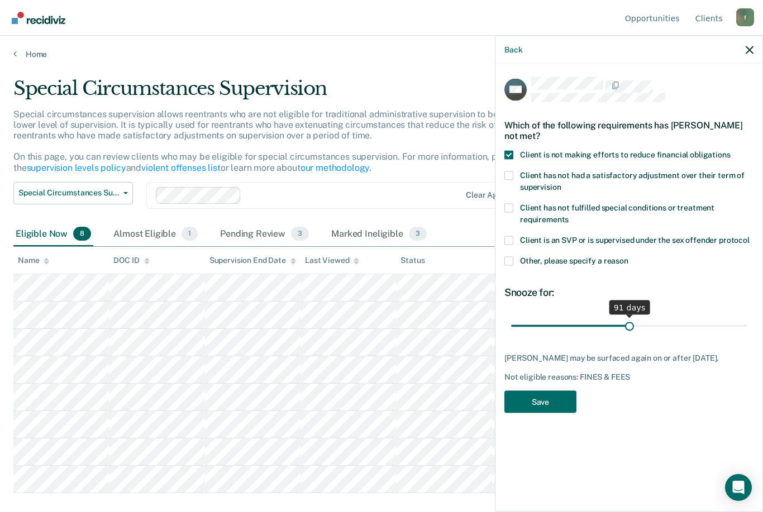
drag, startPoint x: 559, startPoint y: 326, endPoint x: 630, endPoint y: 326, distance: 70.9
click at [630, 326] on input "range" at bounding box center [629, 326] width 236 height 20
drag, startPoint x: 633, startPoint y: 316, endPoint x: 668, endPoint y: 320, distance: 34.9
type input "121"
click at [668, 320] on input "range" at bounding box center [629, 326] width 236 height 20
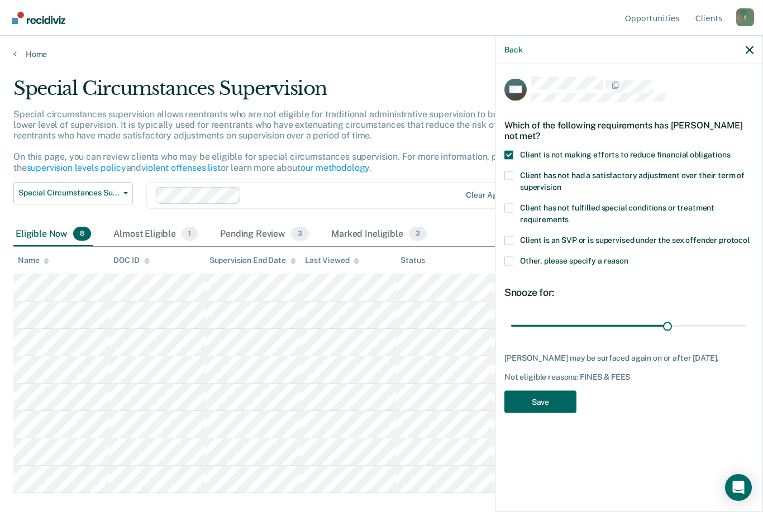
click at [521, 399] on button "Save" at bounding box center [540, 401] width 72 height 23
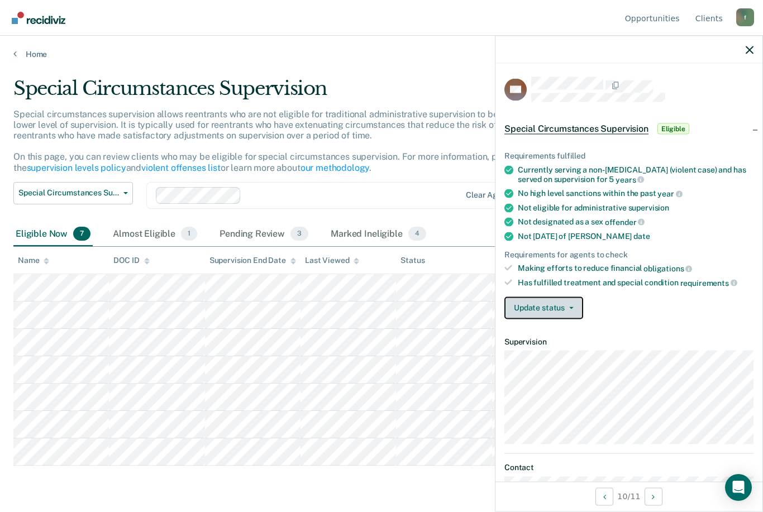
click at [528, 311] on button "Update status" at bounding box center [543, 308] width 79 height 22
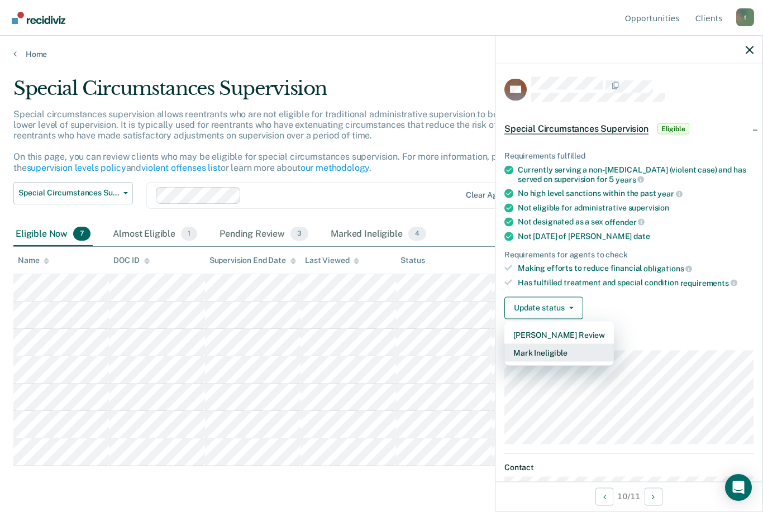
click at [550, 345] on button "Mark Ineligible" at bounding box center [558, 353] width 109 height 18
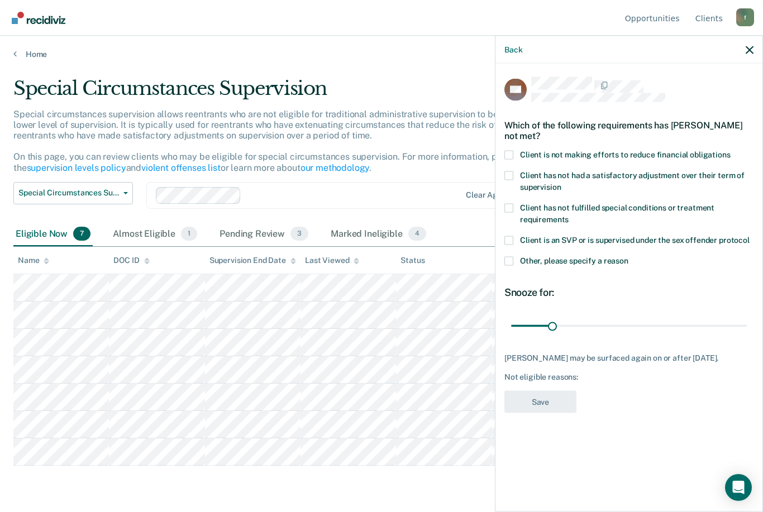
click at [552, 153] on span "Client is not making efforts to reduce financial obligations" at bounding box center [625, 154] width 211 height 9
click at [731, 150] on input "Client is not making efforts to reduce financial obligations" at bounding box center [731, 150] width 0 height 0
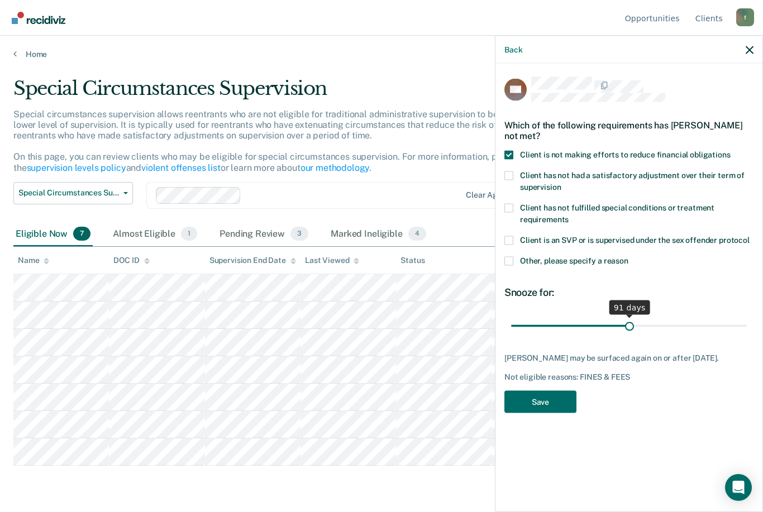
drag, startPoint x: 555, startPoint y: 324, endPoint x: 629, endPoint y: 325, distance: 73.7
type input "91"
click at [629, 325] on input "range" at bounding box center [629, 326] width 236 height 20
click at [559, 390] on button "Save" at bounding box center [540, 401] width 72 height 23
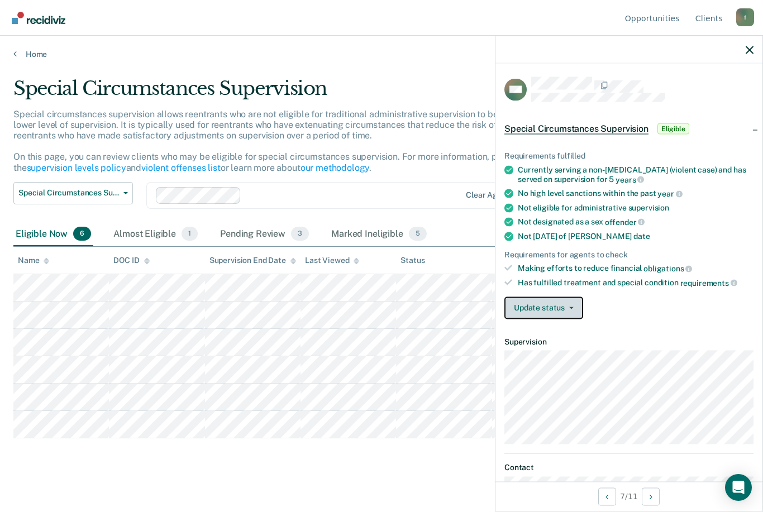
click at [542, 298] on button "Update status" at bounding box center [543, 308] width 79 height 22
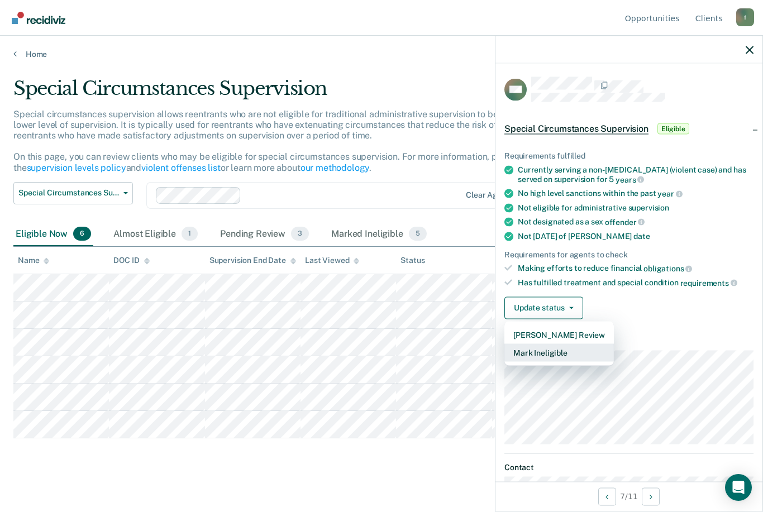
click at [554, 347] on button "Mark Ineligible" at bounding box center [558, 353] width 109 height 18
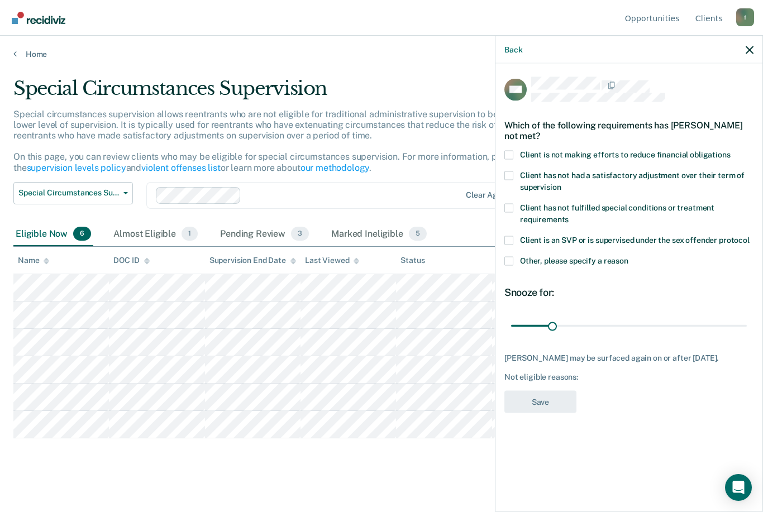
click at [530, 150] on span "Client is not making efforts to reduce financial obligations" at bounding box center [625, 154] width 211 height 9
click at [731, 150] on input "Client is not making efforts to reduce financial obligations" at bounding box center [731, 150] width 0 height 0
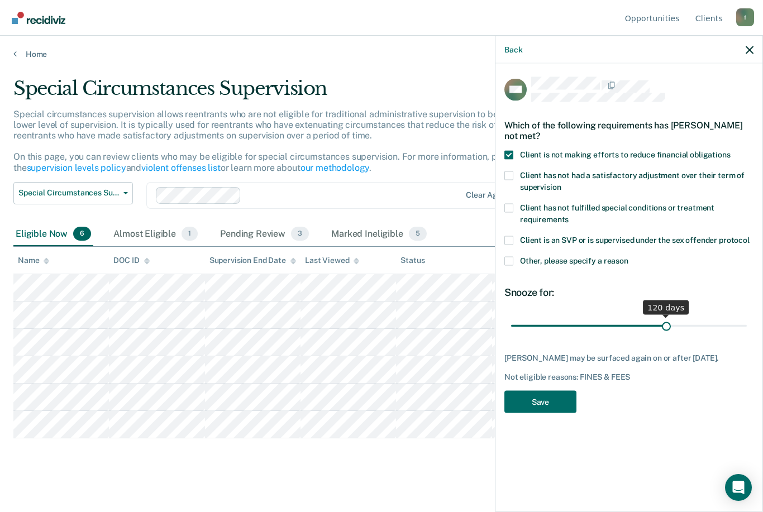
drag, startPoint x: 554, startPoint y: 327, endPoint x: 667, endPoint y: 321, distance: 113.6
type input "120"
click at [667, 321] on input "range" at bounding box center [629, 326] width 236 height 20
click at [551, 400] on button "Save" at bounding box center [540, 401] width 72 height 23
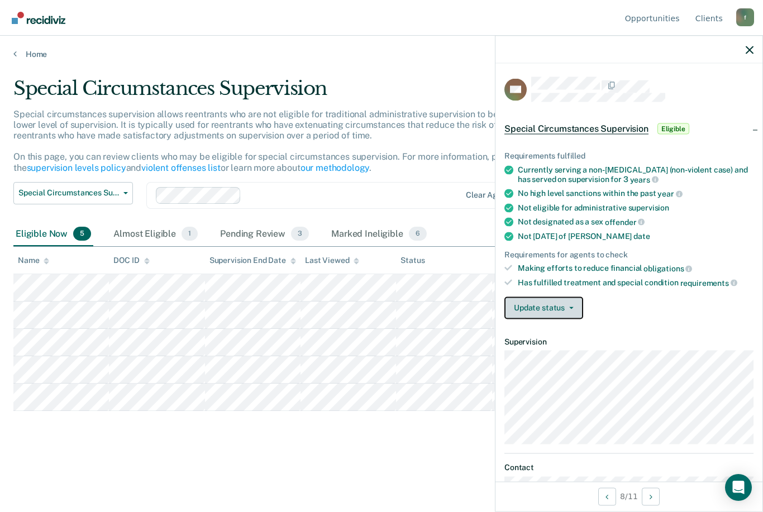
click at [539, 311] on button "Update status" at bounding box center [543, 308] width 79 height 22
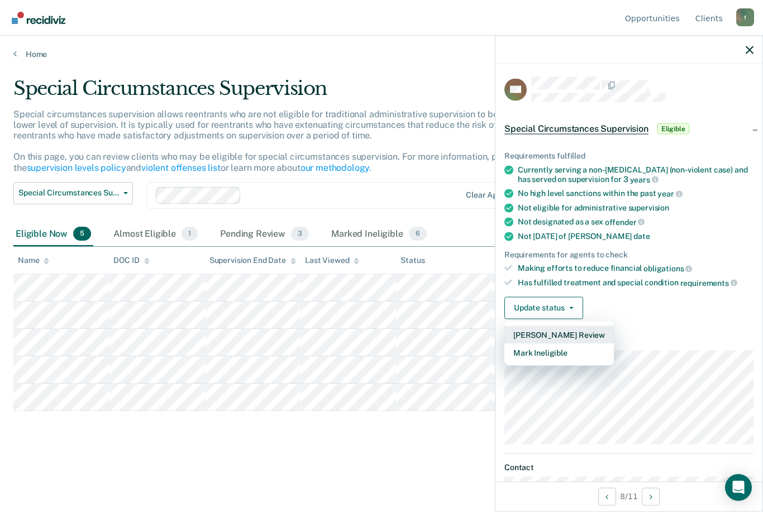
click at [556, 332] on button "[PERSON_NAME] Review" at bounding box center [558, 335] width 109 height 18
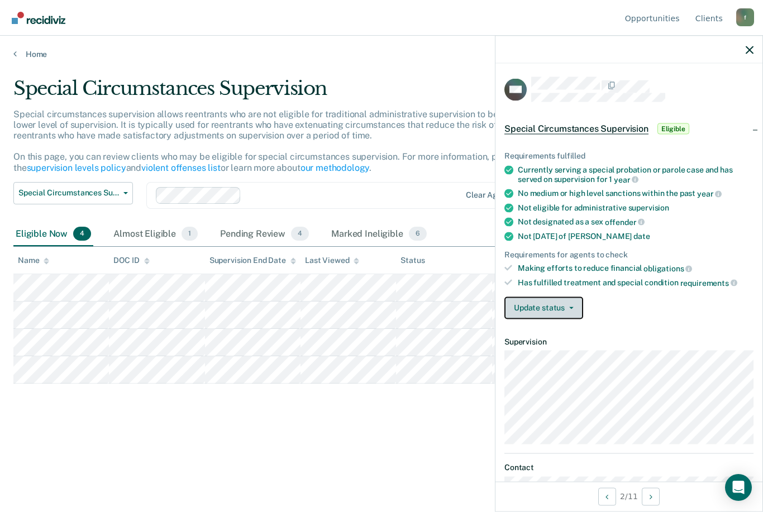
click at [561, 300] on button "Update status" at bounding box center [543, 308] width 79 height 22
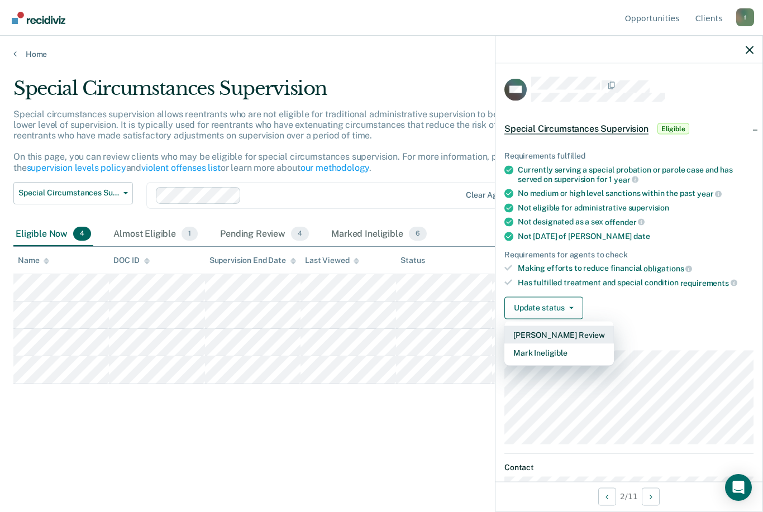
click at [562, 335] on button "[PERSON_NAME] Review" at bounding box center [558, 335] width 109 height 18
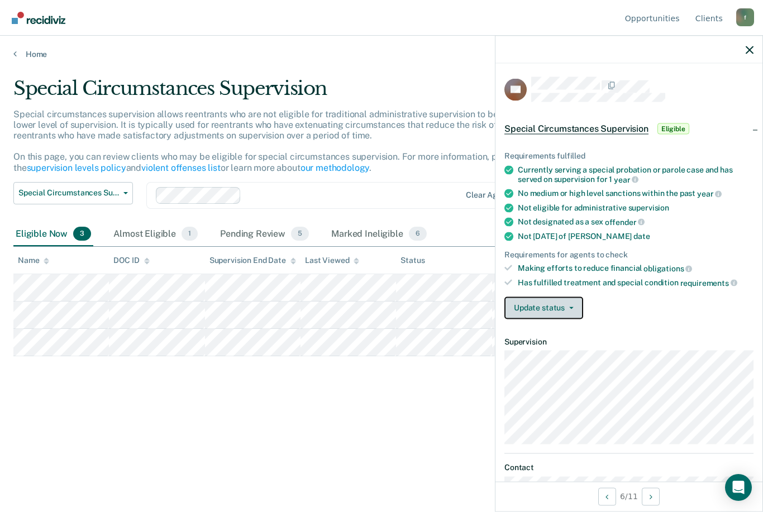
click at [558, 307] on button "Update status" at bounding box center [543, 308] width 79 height 22
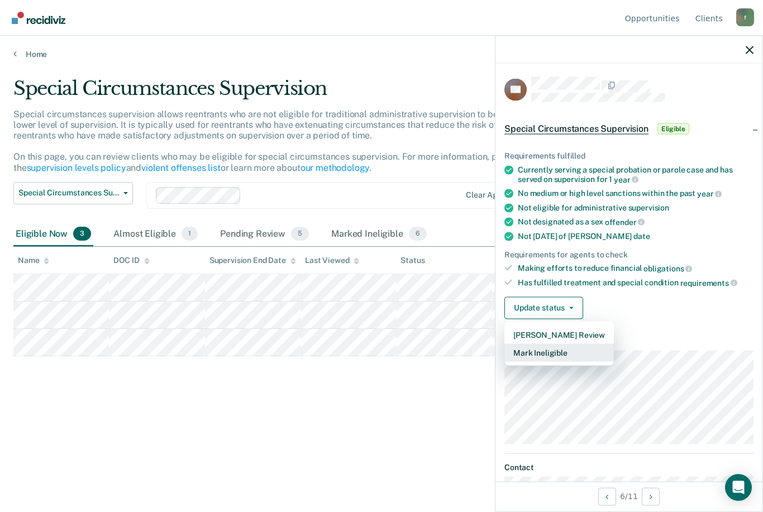
click at [564, 347] on button "Mark Ineligible" at bounding box center [558, 353] width 109 height 18
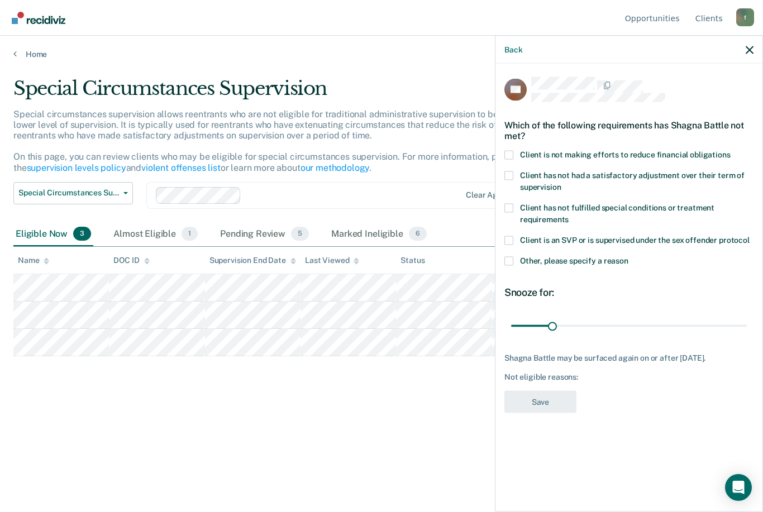
click at [539, 151] on span "Client is not making efforts to reduce financial obligations" at bounding box center [625, 154] width 211 height 9
click at [731, 150] on input "Client is not making efforts to reduce financial obligations" at bounding box center [731, 150] width 0 height 0
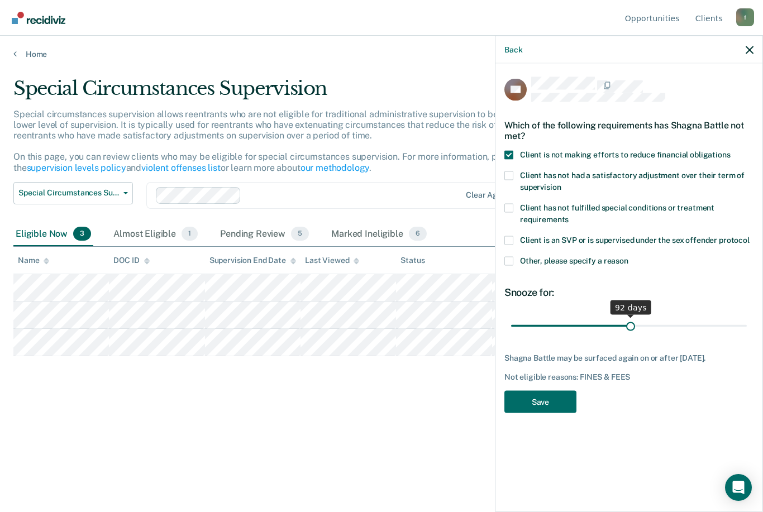
drag, startPoint x: 558, startPoint y: 332, endPoint x: 631, endPoint y: 330, distance: 72.6
type input "92"
click at [631, 330] on input "range" at bounding box center [629, 326] width 236 height 20
click at [549, 393] on button "Save" at bounding box center [540, 401] width 72 height 23
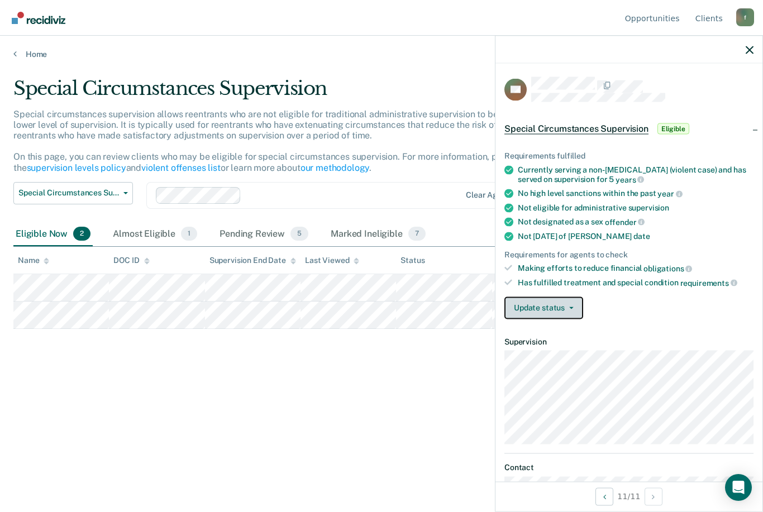
click at [575, 304] on button "Update status" at bounding box center [543, 308] width 79 height 22
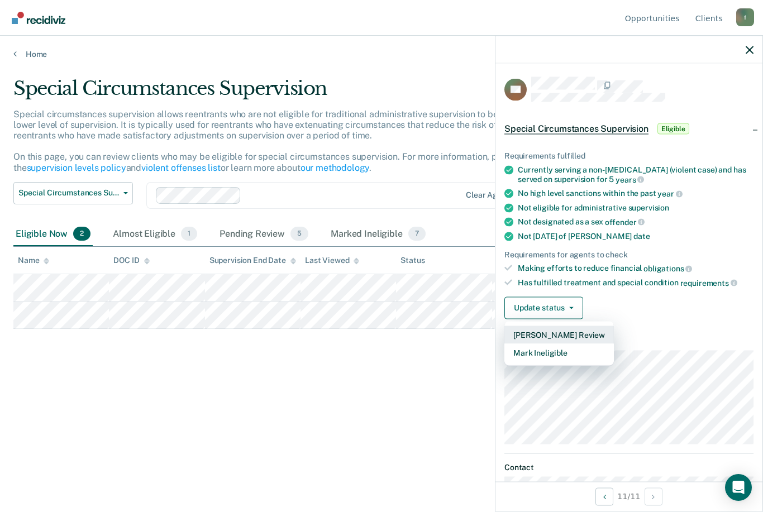
click at [568, 331] on button "[PERSON_NAME] Review" at bounding box center [558, 335] width 109 height 18
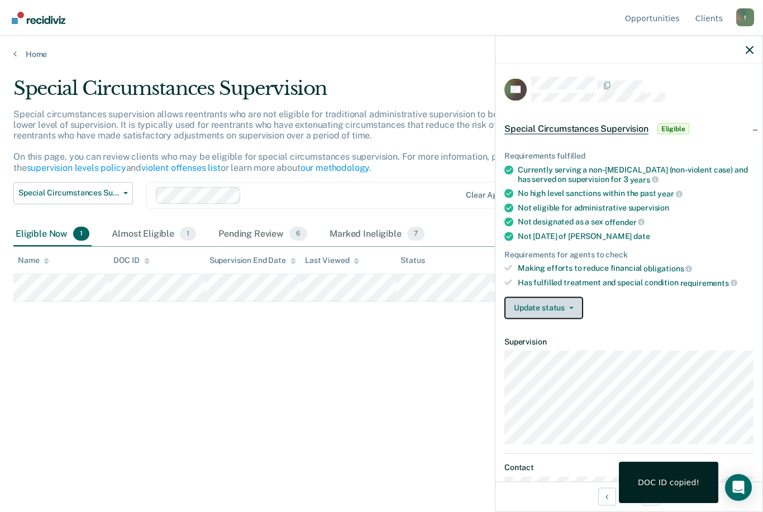
click at [569, 309] on button "Update status" at bounding box center [543, 308] width 79 height 22
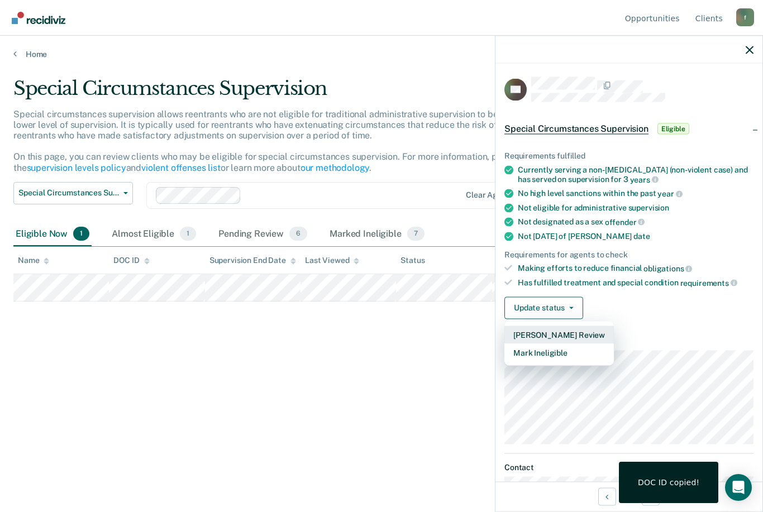
click at [564, 326] on button "[PERSON_NAME] Review" at bounding box center [558, 335] width 109 height 18
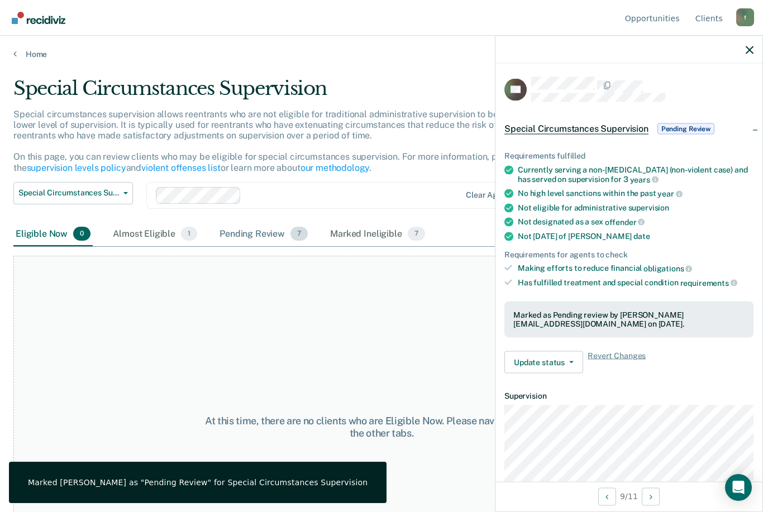
click at [278, 229] on div "Pending Review 7" at bounding box center [263, 234] width 93 height 25
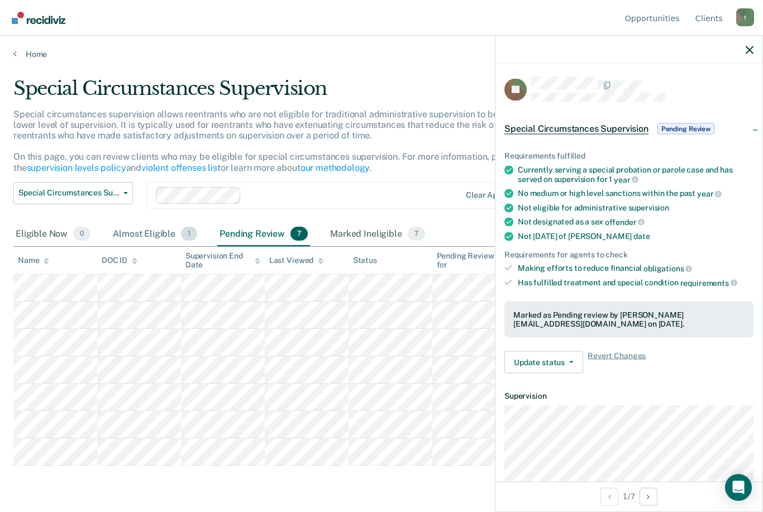
click at [169, 230] on div "Almost Eligible 1" at bounding box center [155, 234] width 89 height 25
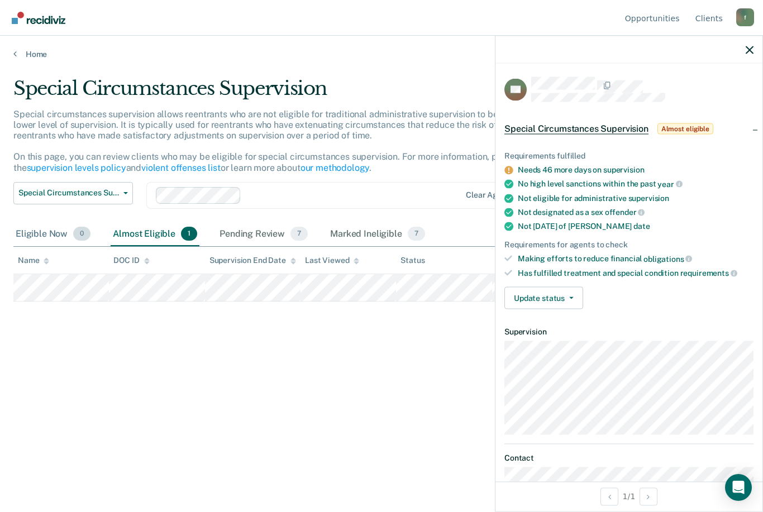
click at [45, 234] on div "Eligible Now 0" at bounding box center [52, 234] width 79 height 25
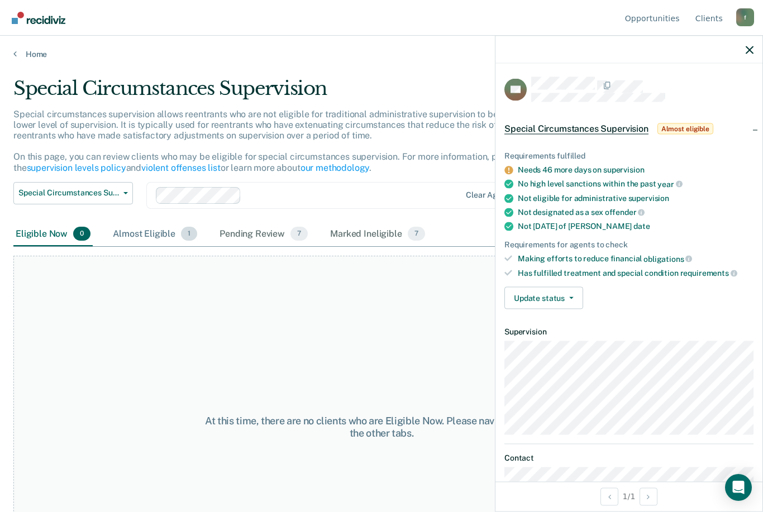
click at [155, 236] on div "Almost Eligible 1" at bounding box center [155, 234] width 89 height 25
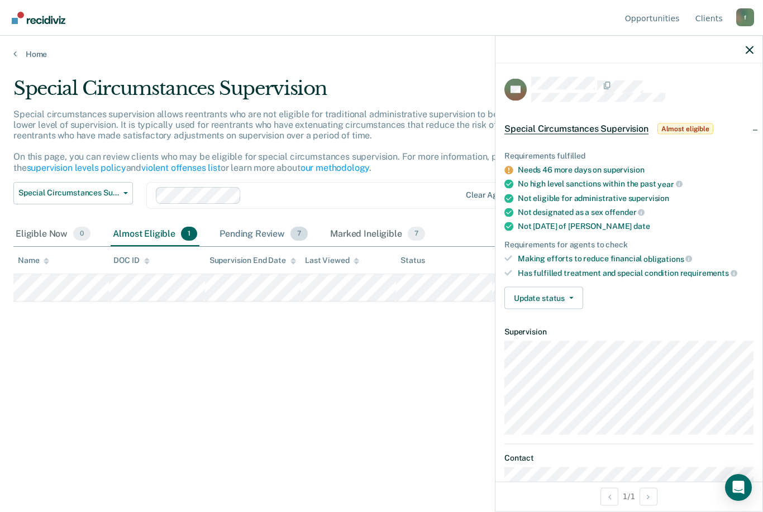
click at [255, 235] on div "Pending Review 7" at bounding box center [263, 234] width 93 height 25
